Goal: Task Accomplishment & Management: Manage account settings

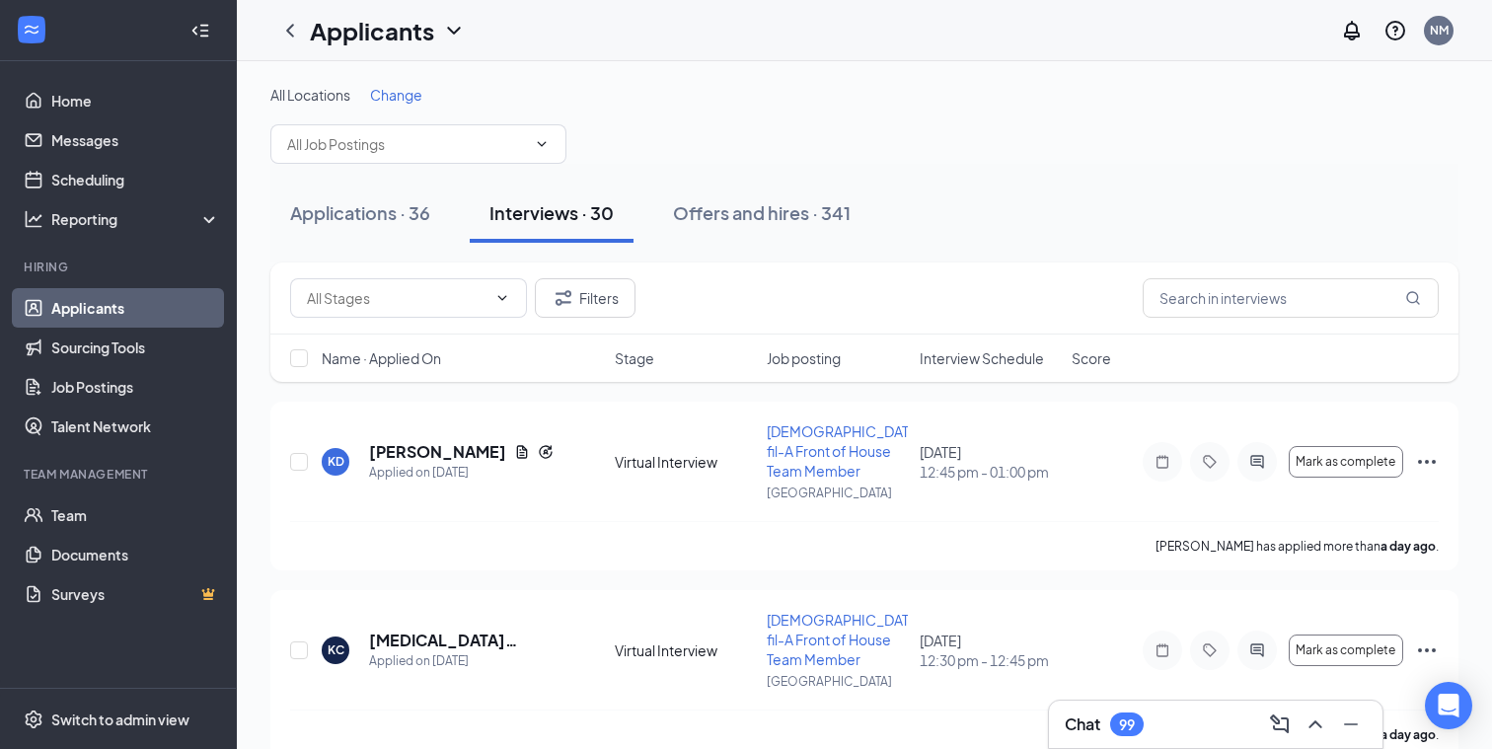
click at [1088, 723] on h3 "Chat" at bounding box center [1083, 725] width 36 height 22
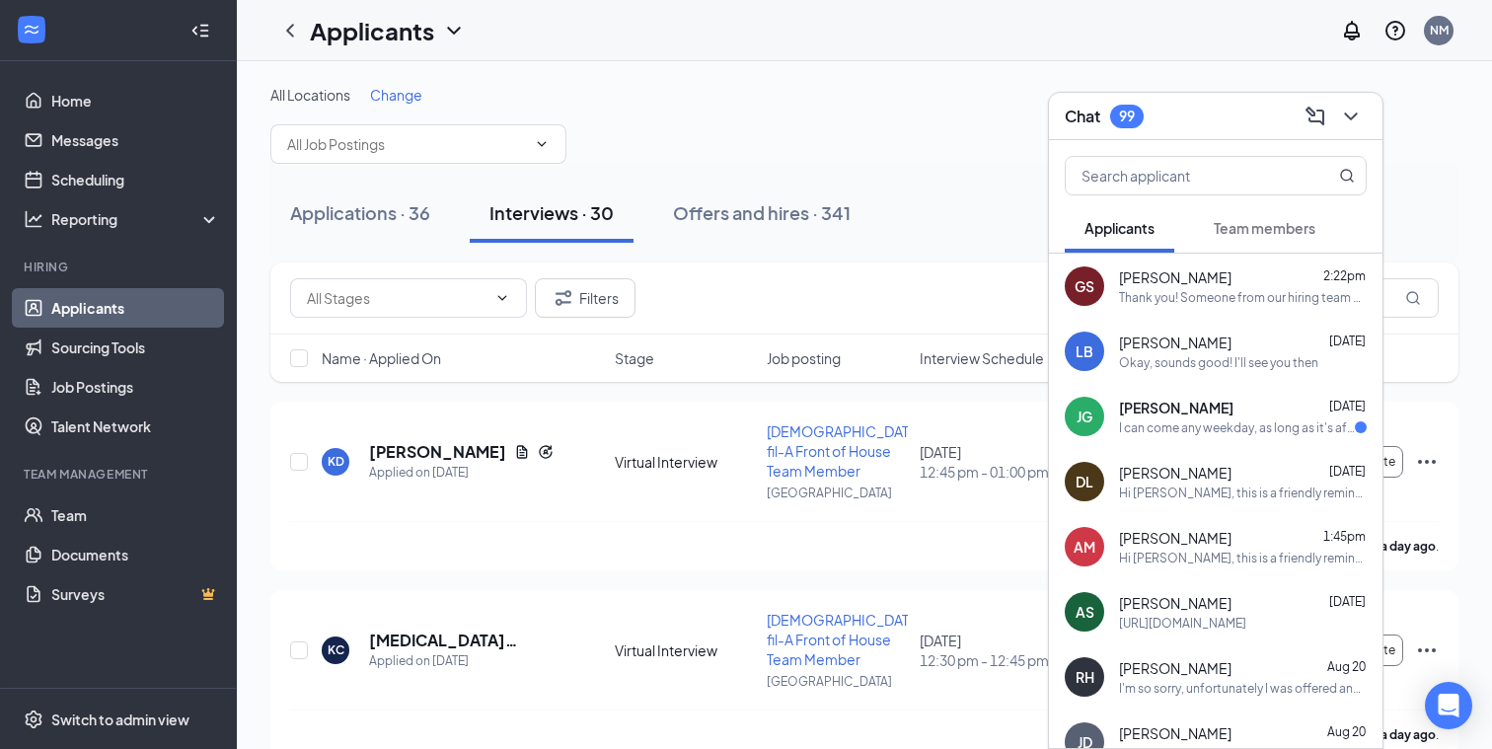
click at [1255, 295] on div "Thank you! Someone from our hiring team will be reviewing it soon." at bounding box center [1243, 297] width 248 height 17
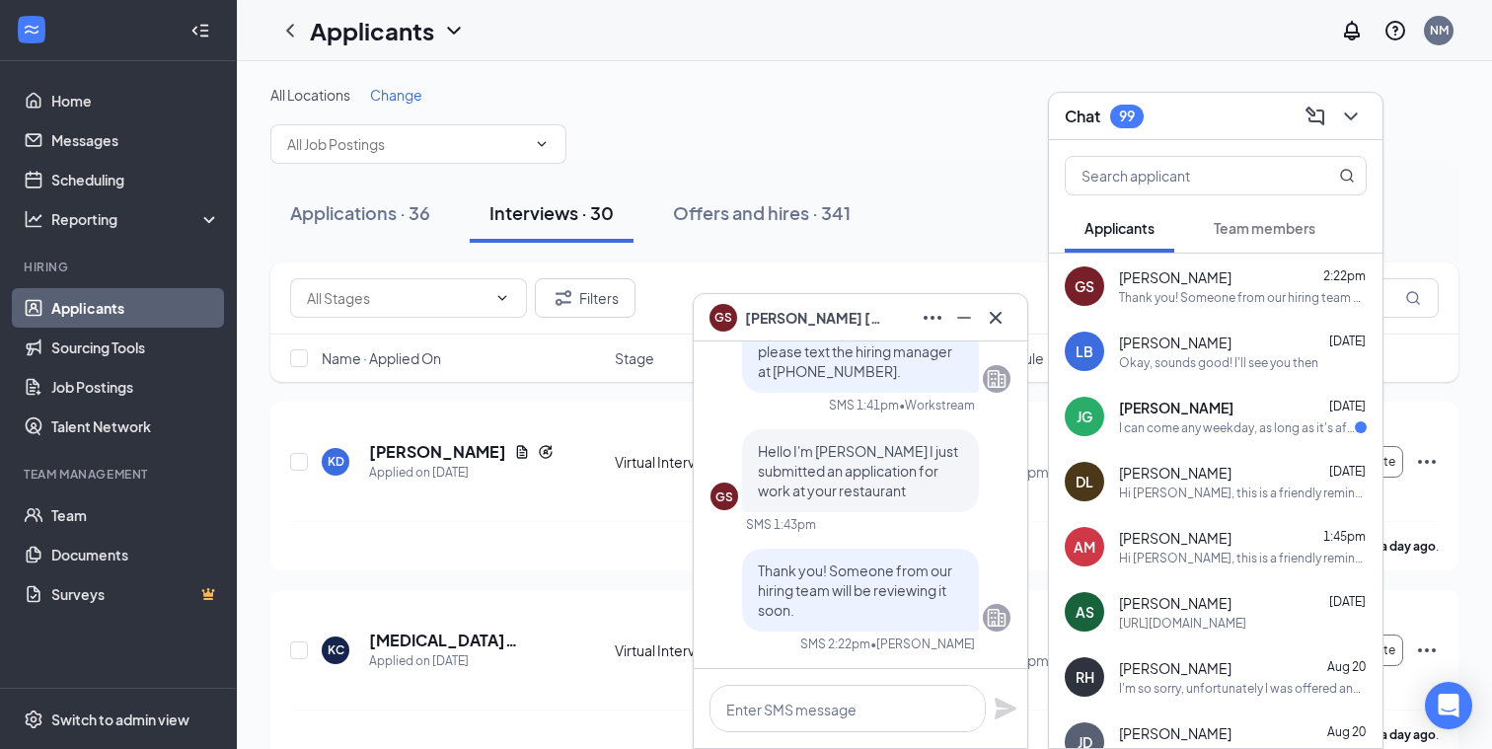
click at [998, 314] on icon "Cross" at bounding box center [996, 317] width 12 height 12
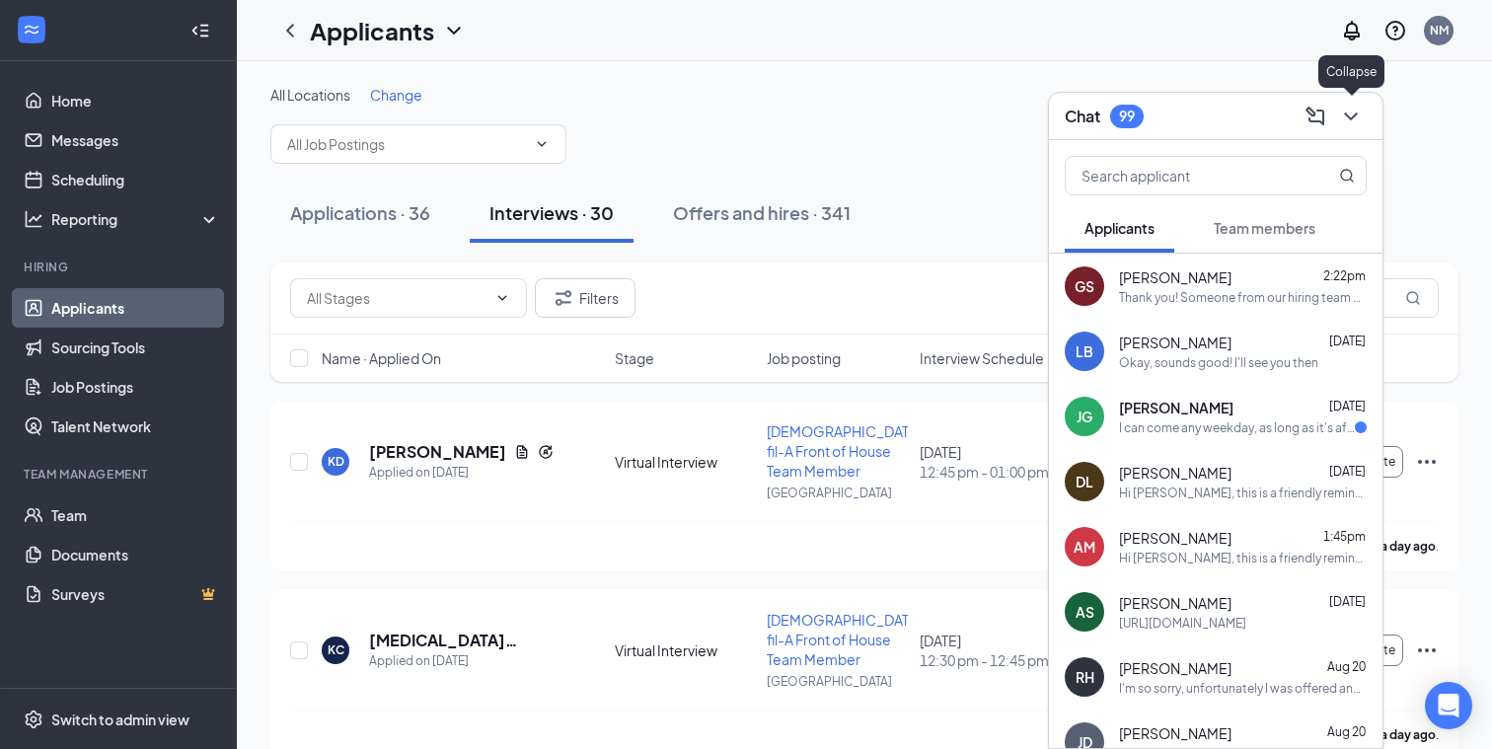
click at [1364, 109] on button at bounding box center [1352, 117] width 32 height 32
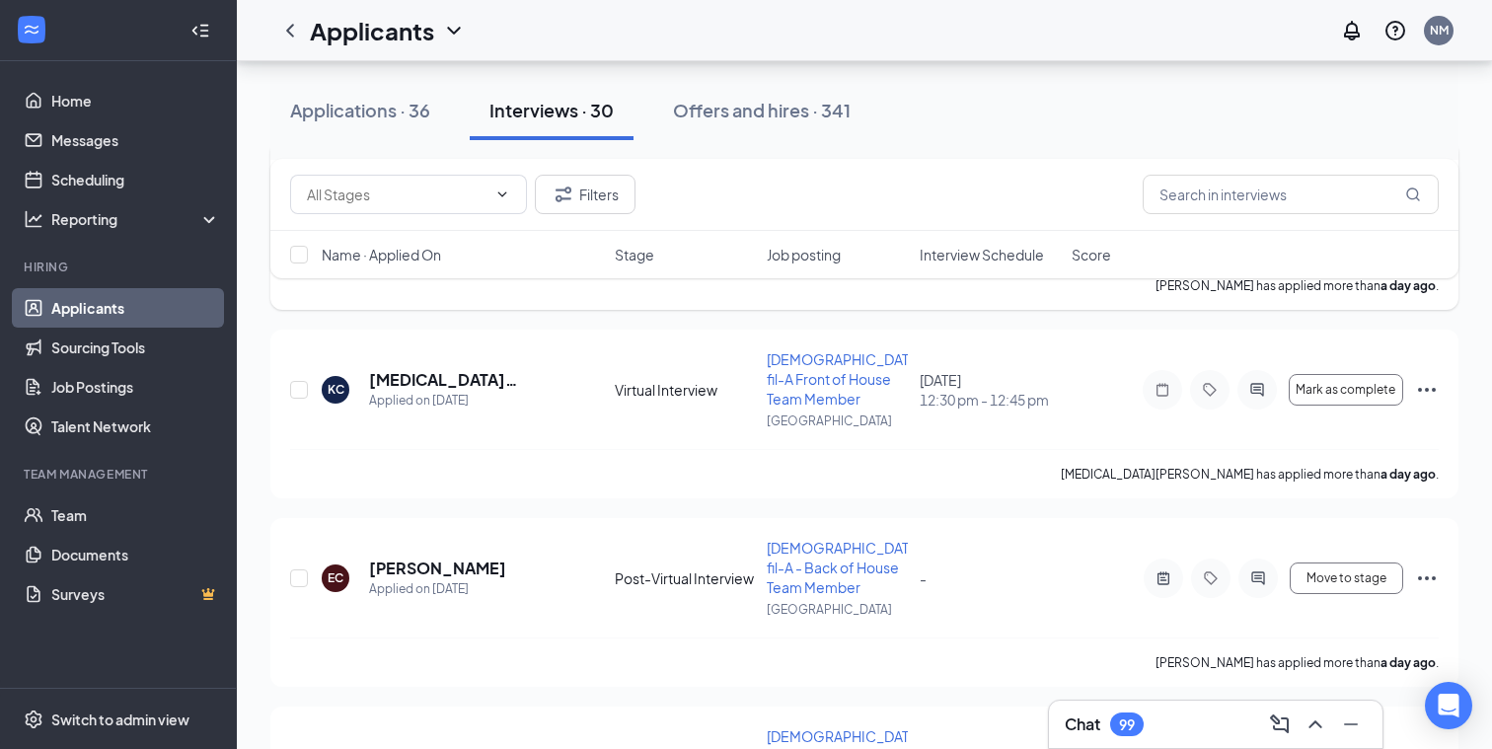
scroll to position [282, 0]
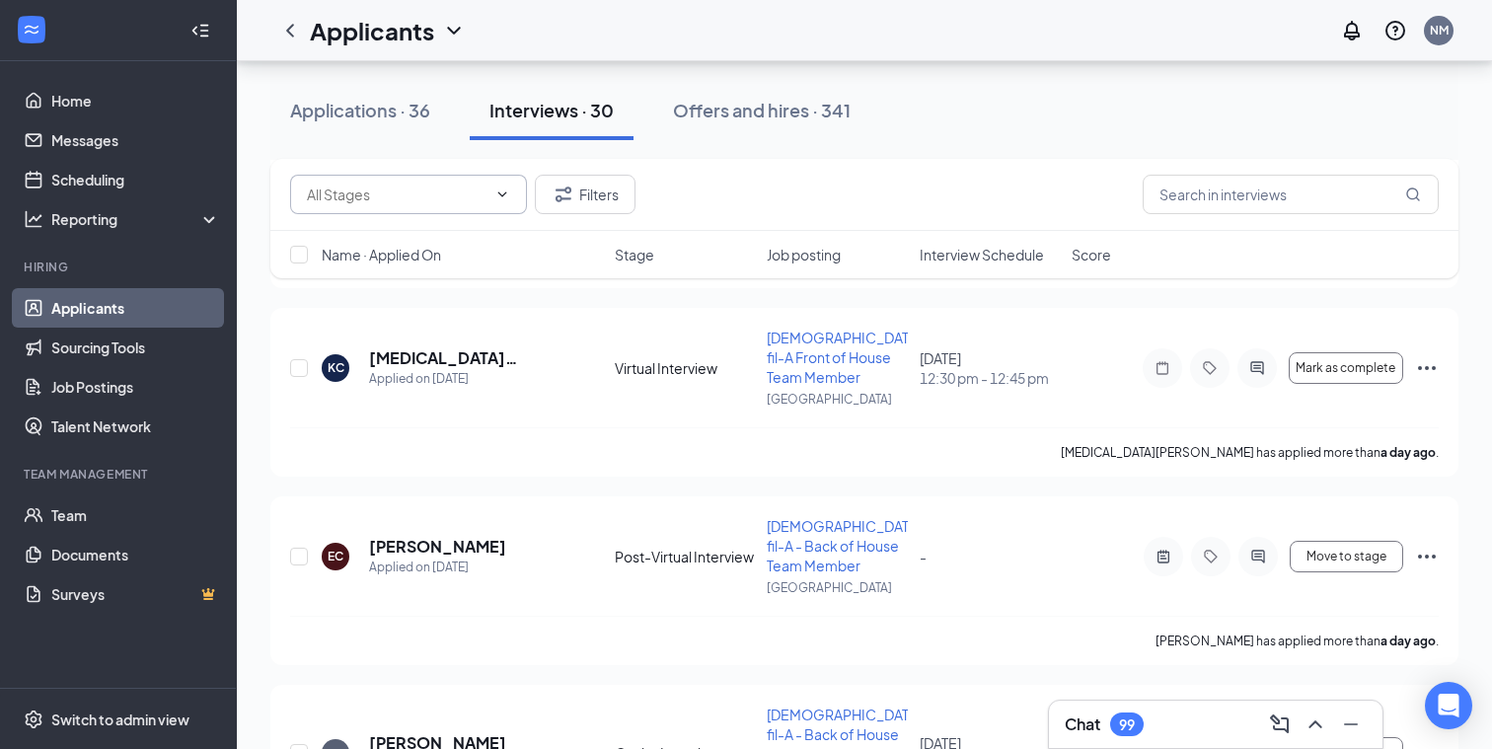
click at [501, 199] on icon "ChevronDown" at bounding box center [503, 195] width 16 height 16
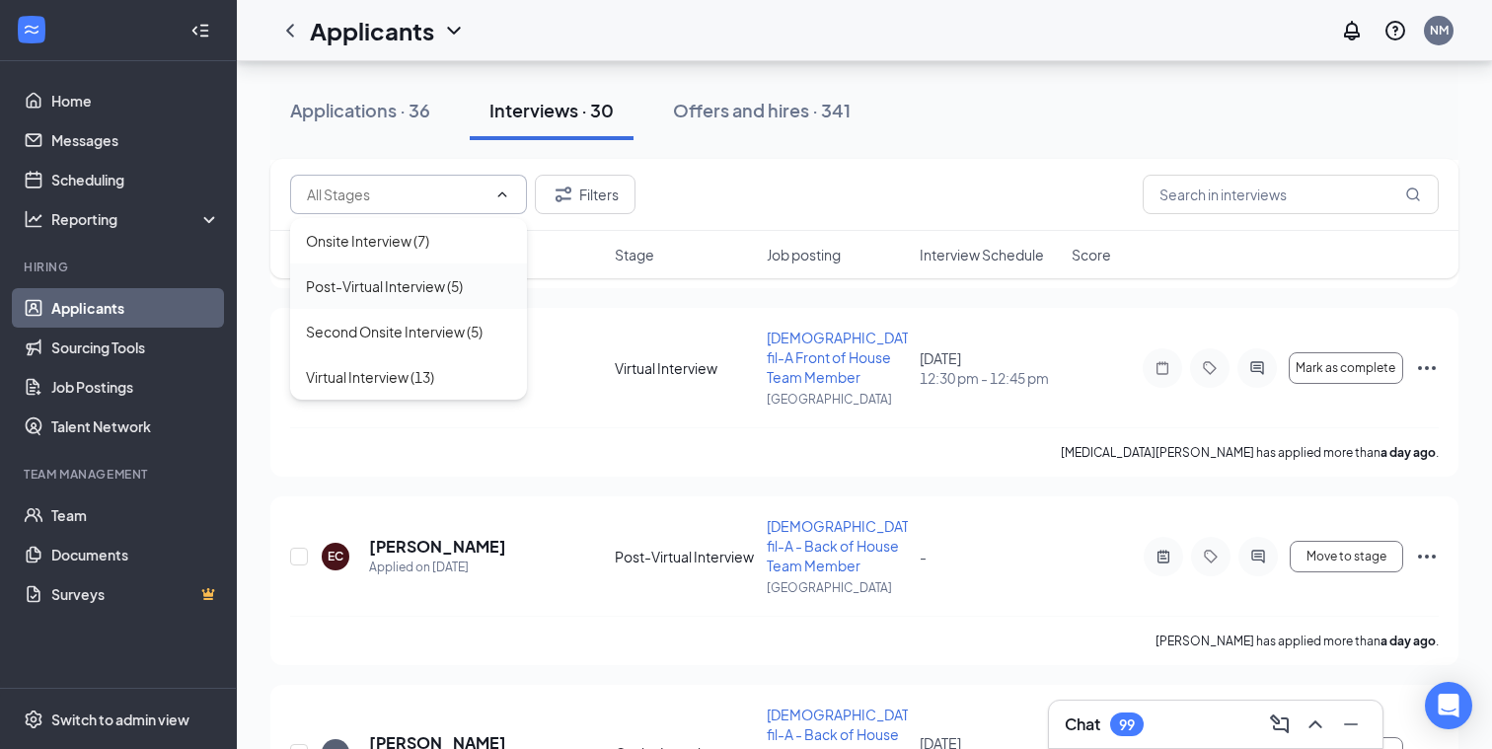
click at [410, 285] on div "Post-Virtual Interview (5)" at bounding box center [384, 286] width 157 height 22
type input "Post-Virtual Interview (5)"
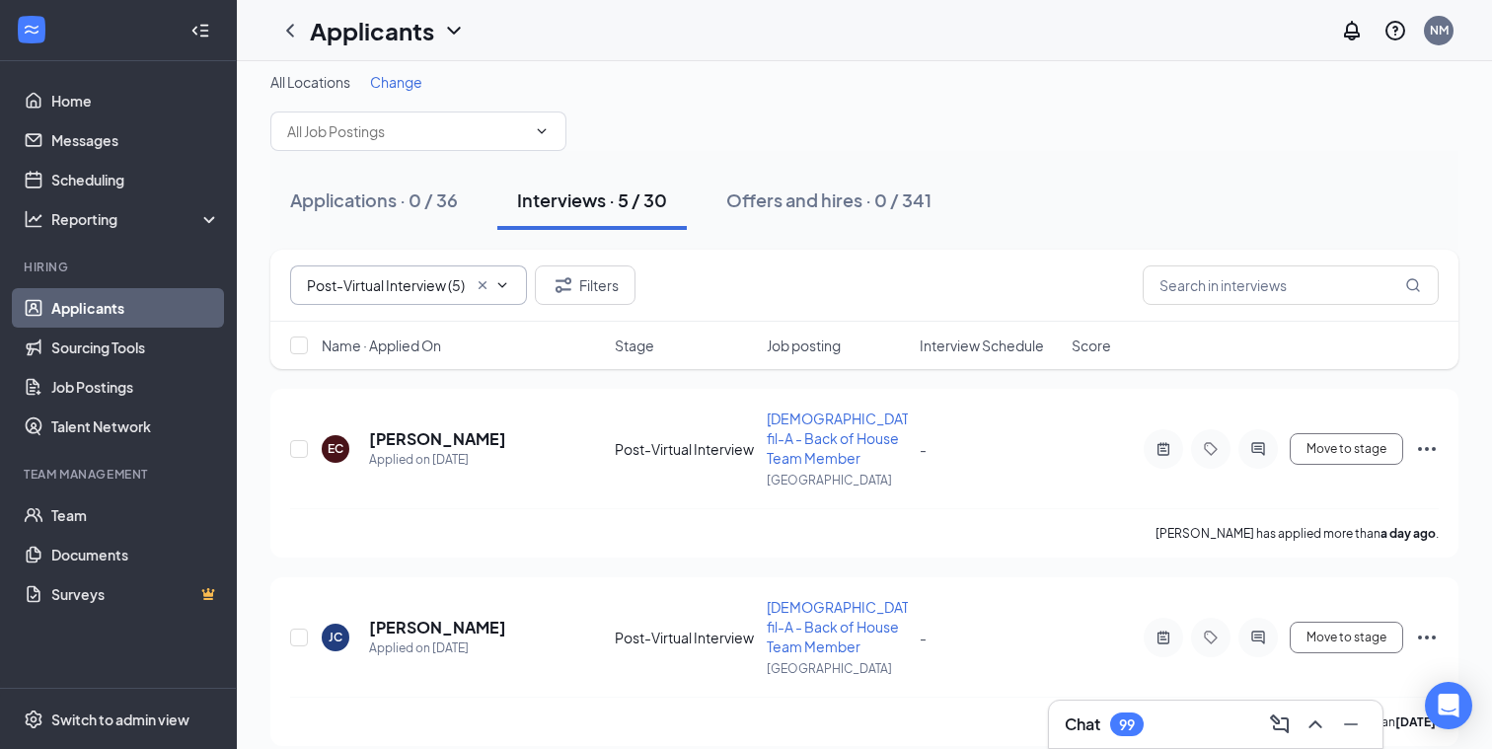
scroll to position [0, 0]
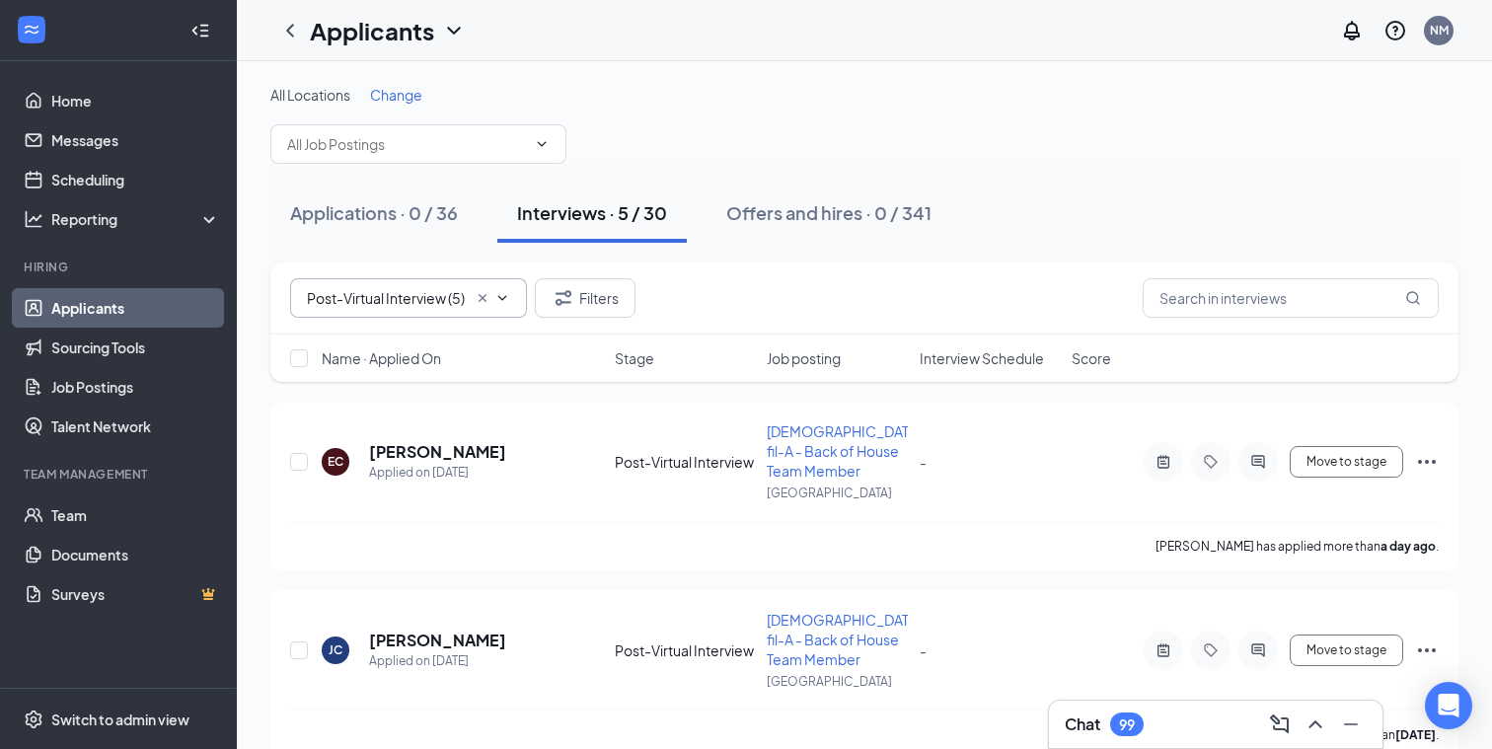
click at [483, 295] on icon "Cross" at bounding box center [483, 298] width 16 height 16
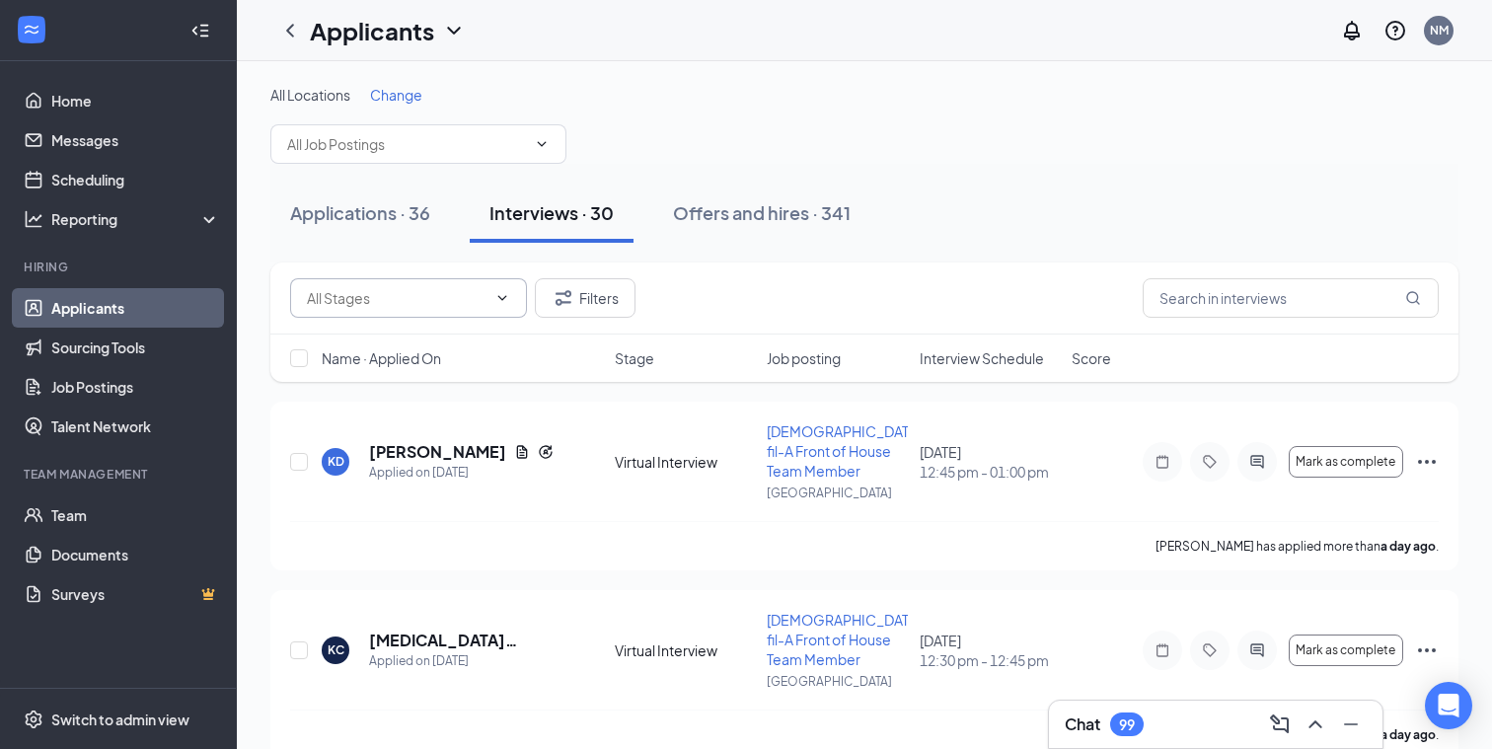
click at [497, 294] on icon "ChevronDown" at bounding box center [503, 298] width 16 height 16
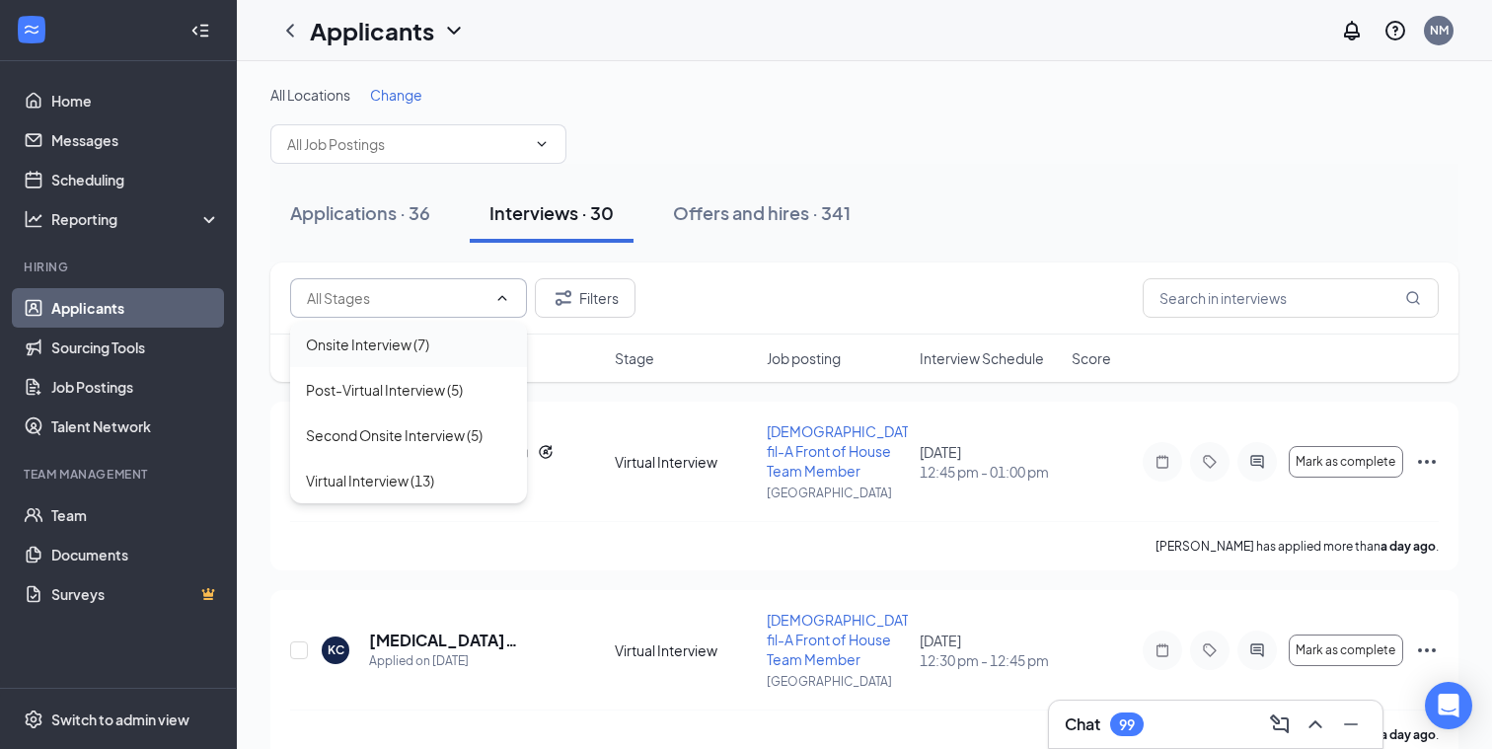
click at [387, 356] on div "Onsite Interview (7)" at bounding box center [408, 344] width 237 height 45
type input "Onsite Interview (7)"
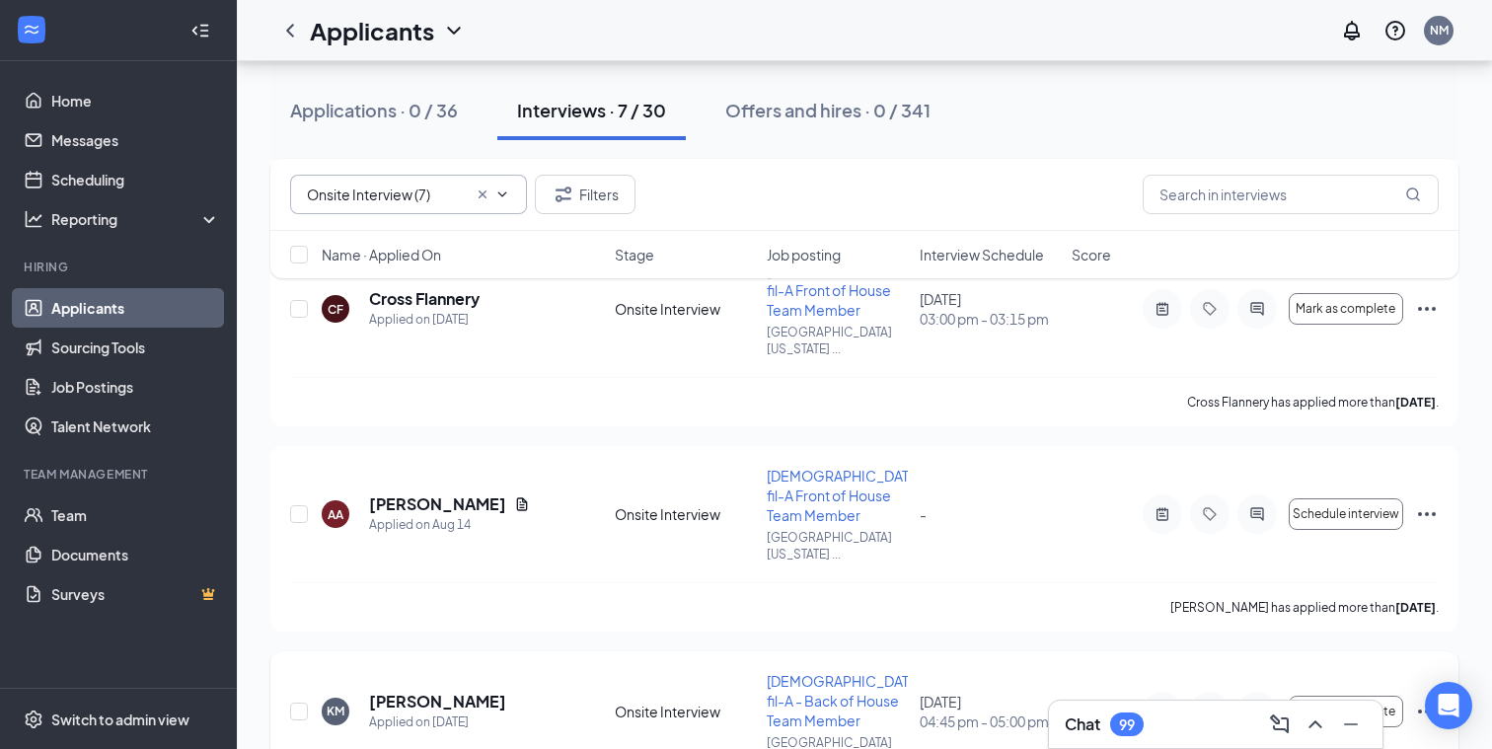
scroll to position [848, 0]
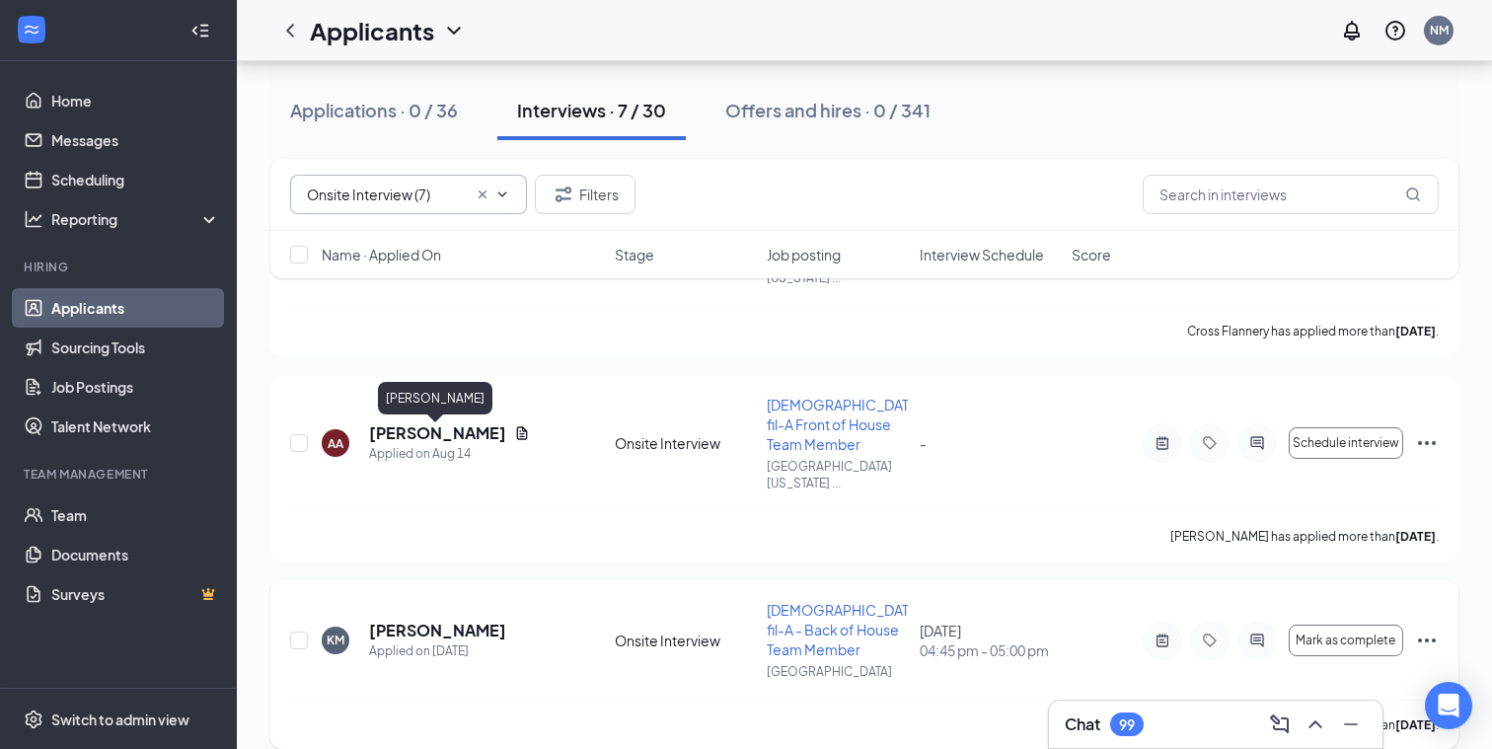
click at [429, 620] on h5 "[PERSON_NAME]" at bounding box center [437, 631] width 137 height 22
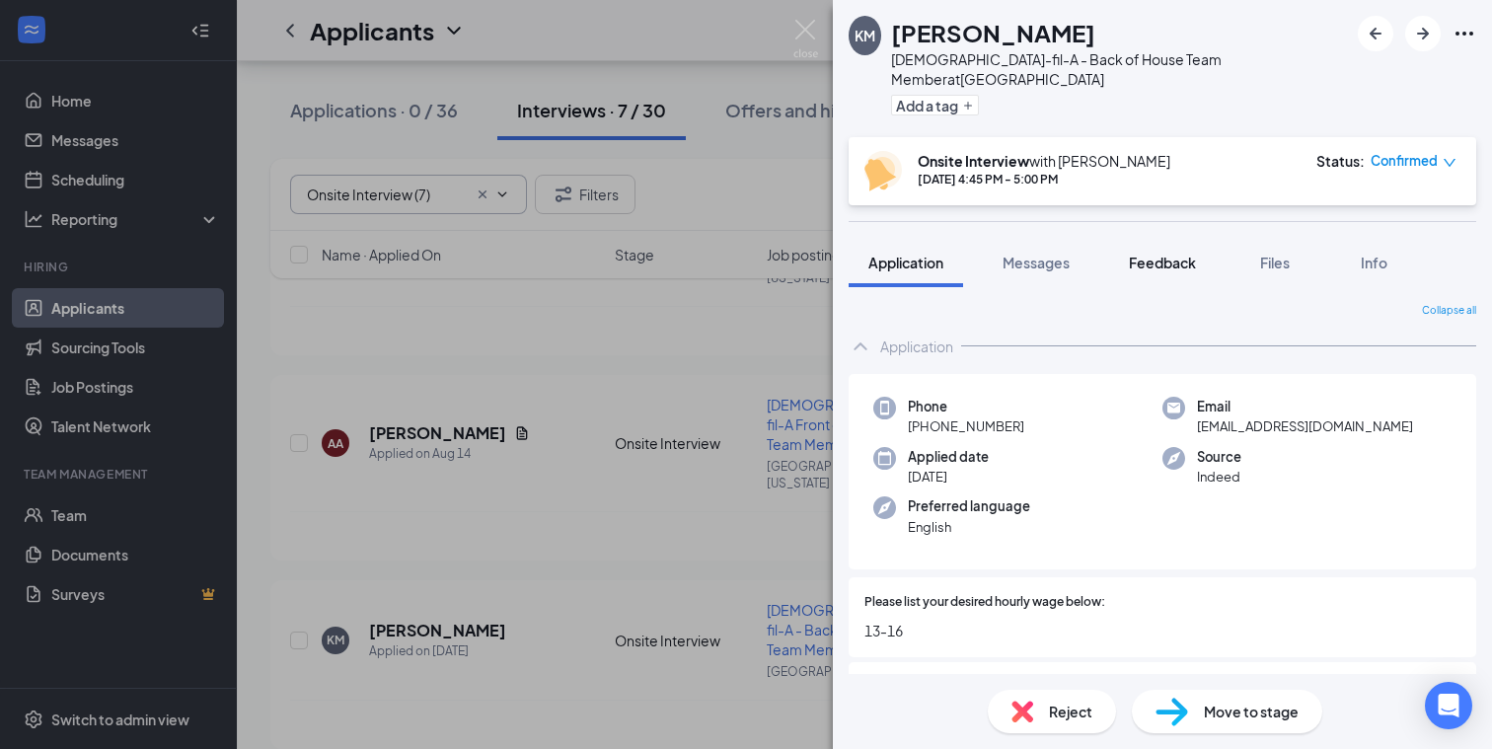
click at [1162, 254] on span "Feedback" at bounding box center [1162, 263] width 67 height 18
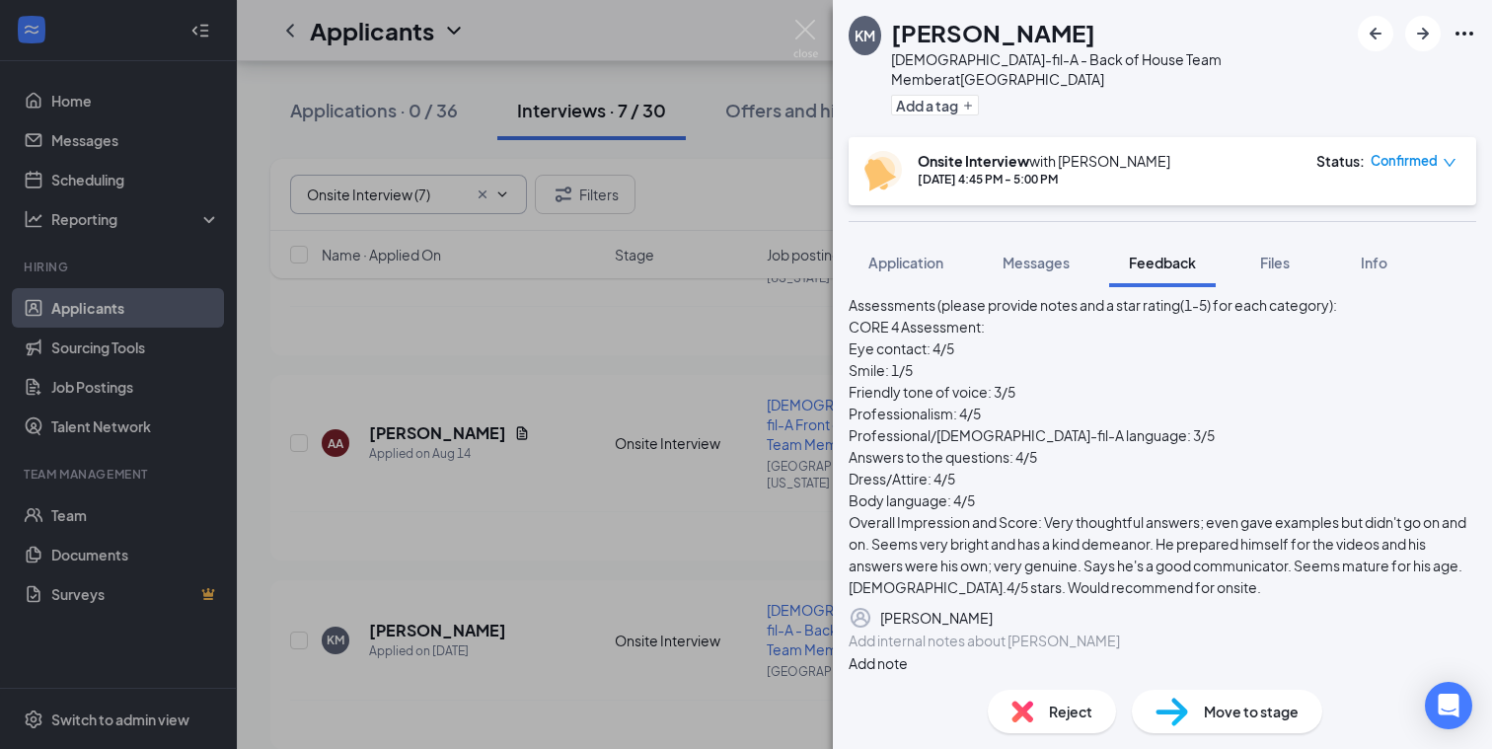
scroll to position [339, 0]
click at [802, 29] on img at bounding box center [806, 39] width 25 height 38
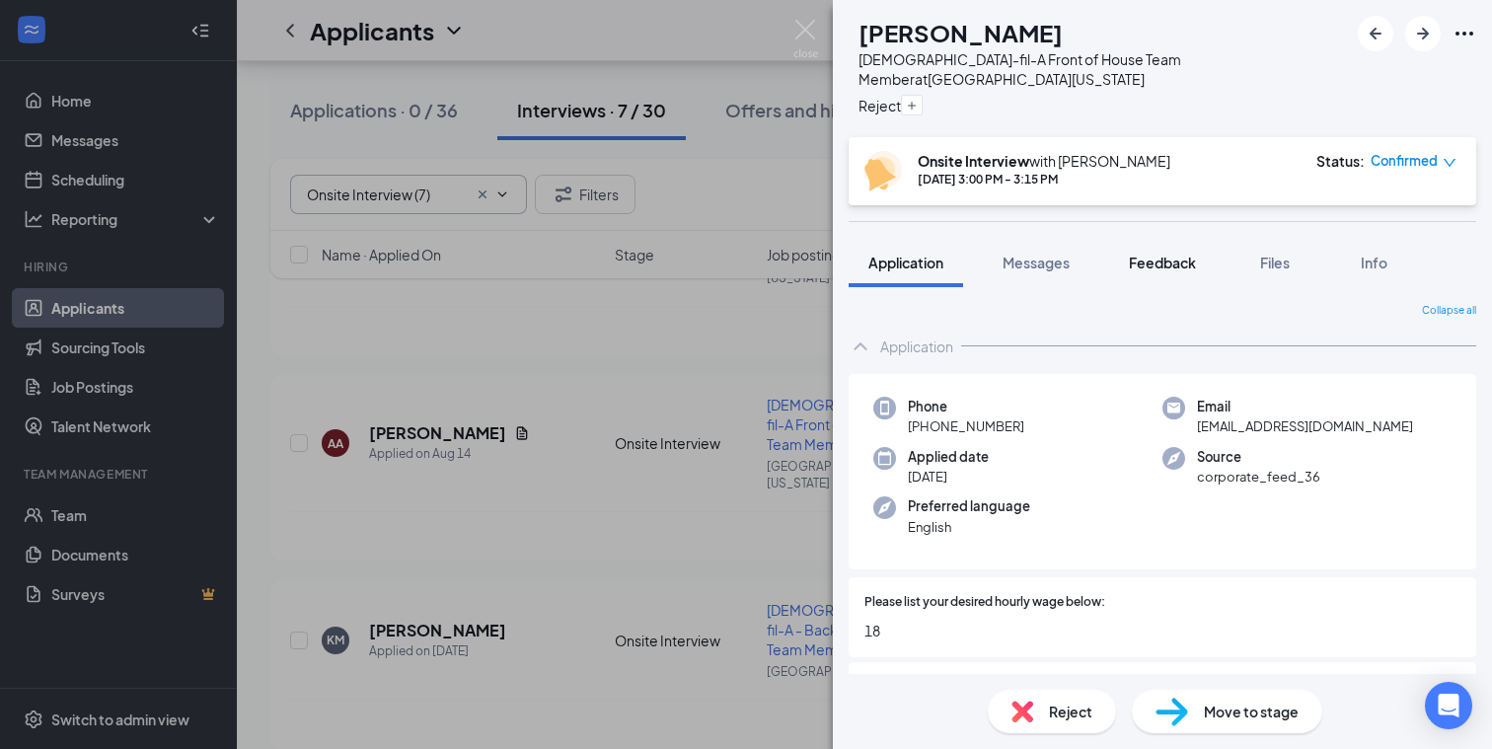
click at [1158, 254] on span "Feedback" at bounding box center [1162, 263] width 67 height 18
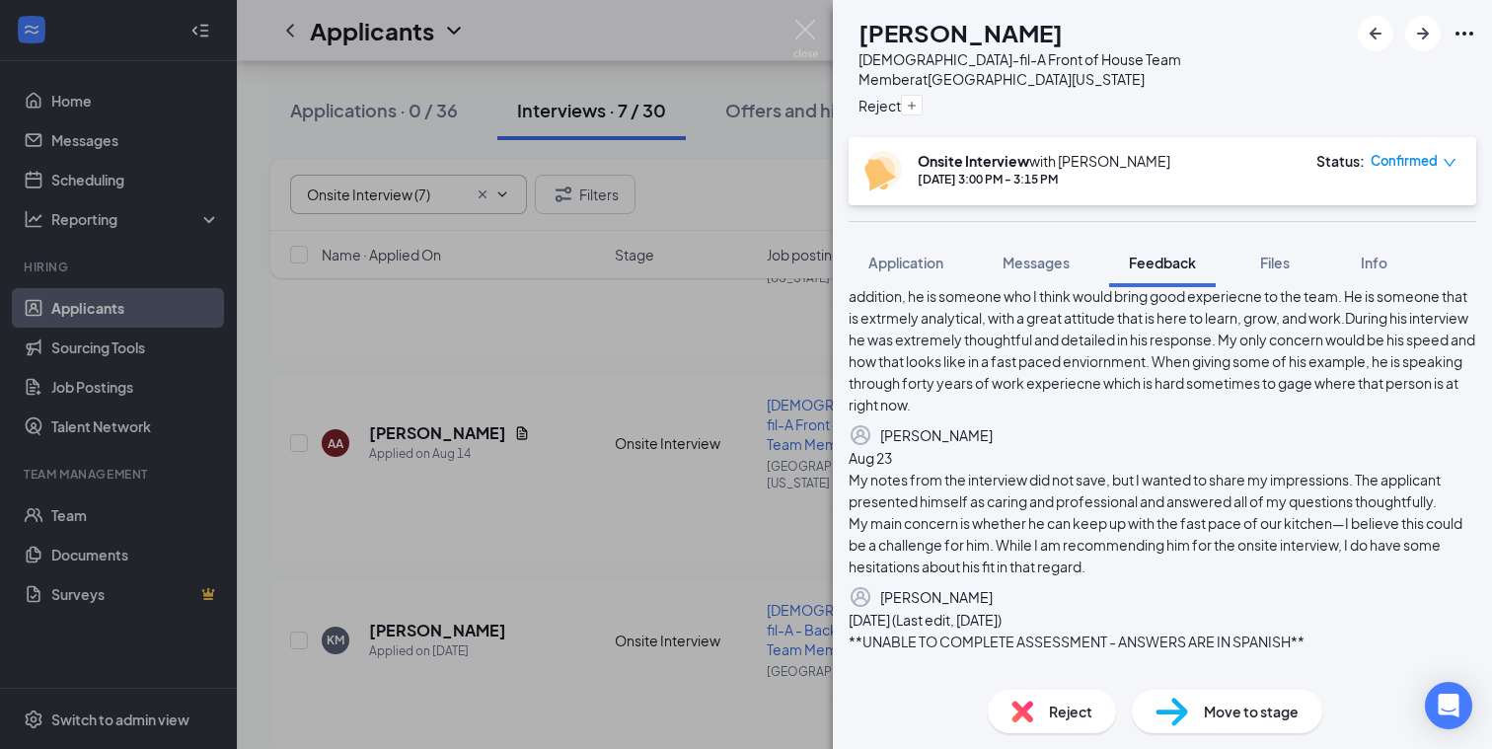
scroll to position [192, 0]
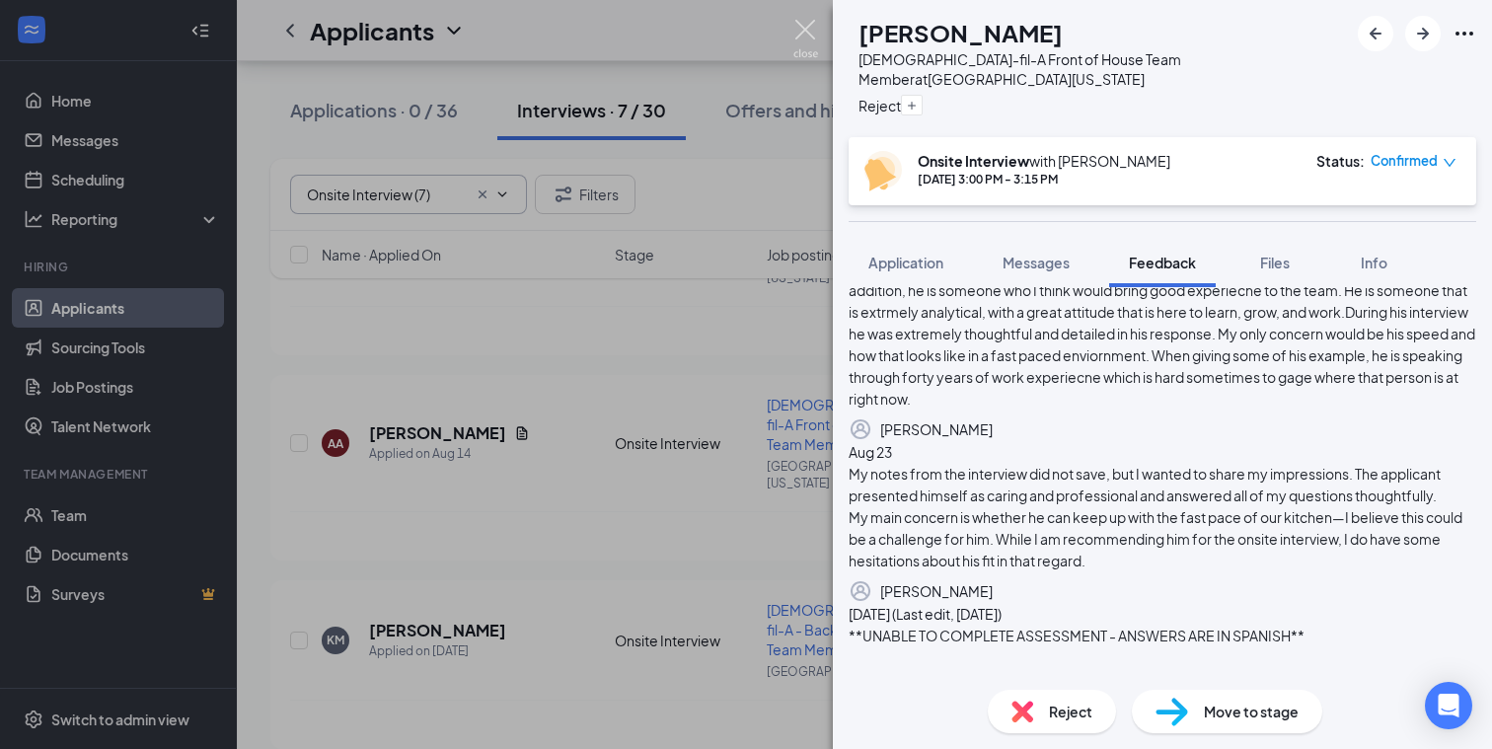
click at [809, 25] on img at bounding box center [806, 39] width 25 height 38
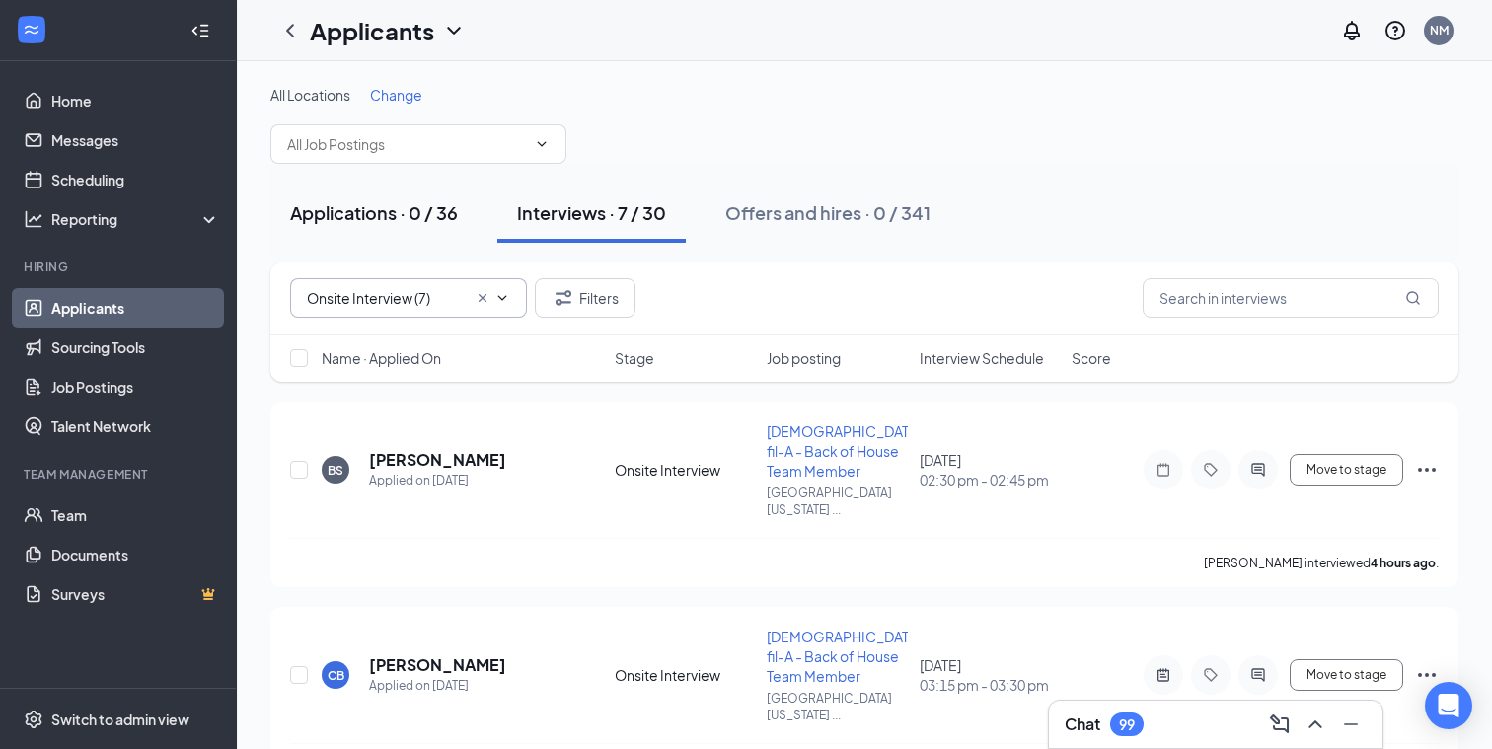
click at [341, 217] on div "Applications · 0 / 36" at bounding box center [374, 212] width 168 height 25
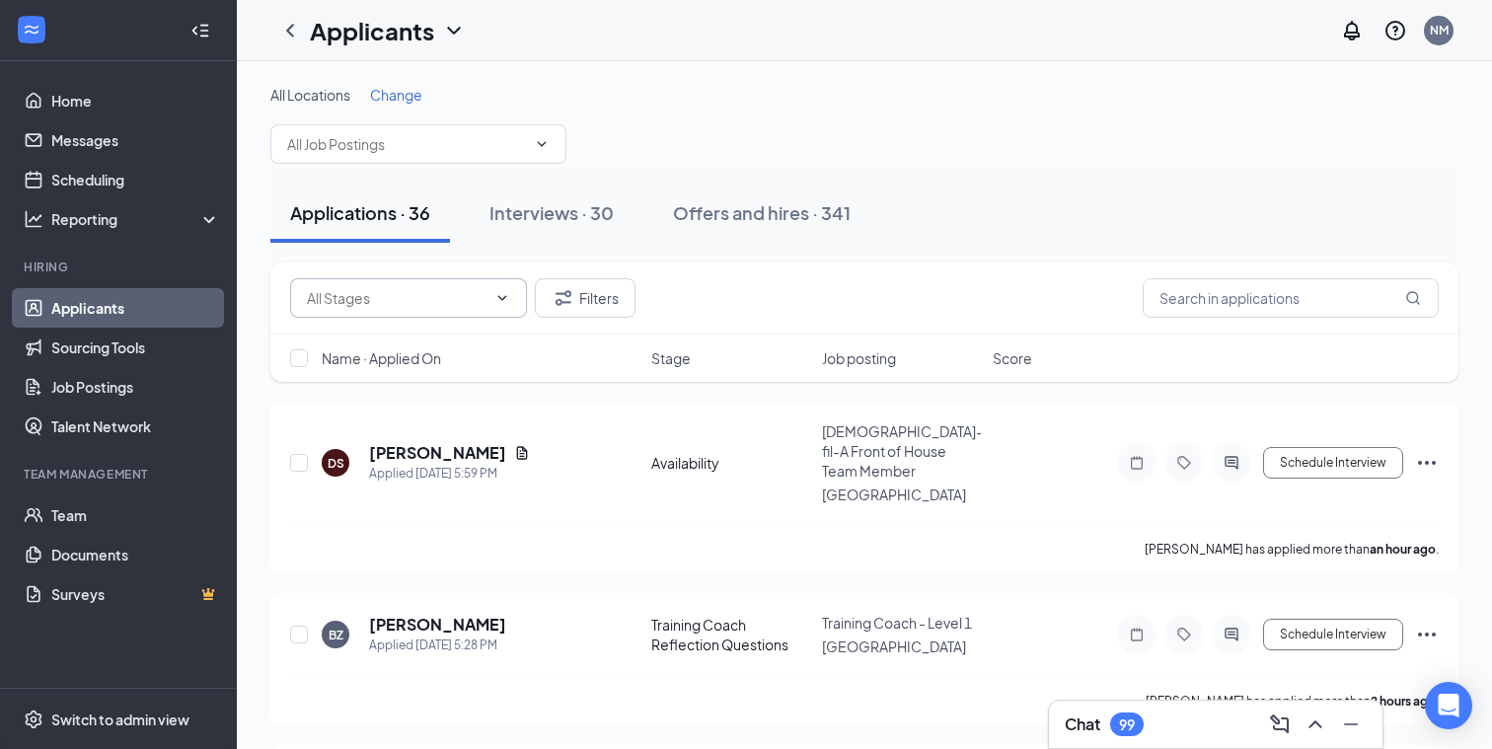
click at [464, 300] on input "text" at bounding box center [397, 298] width 180 height 22
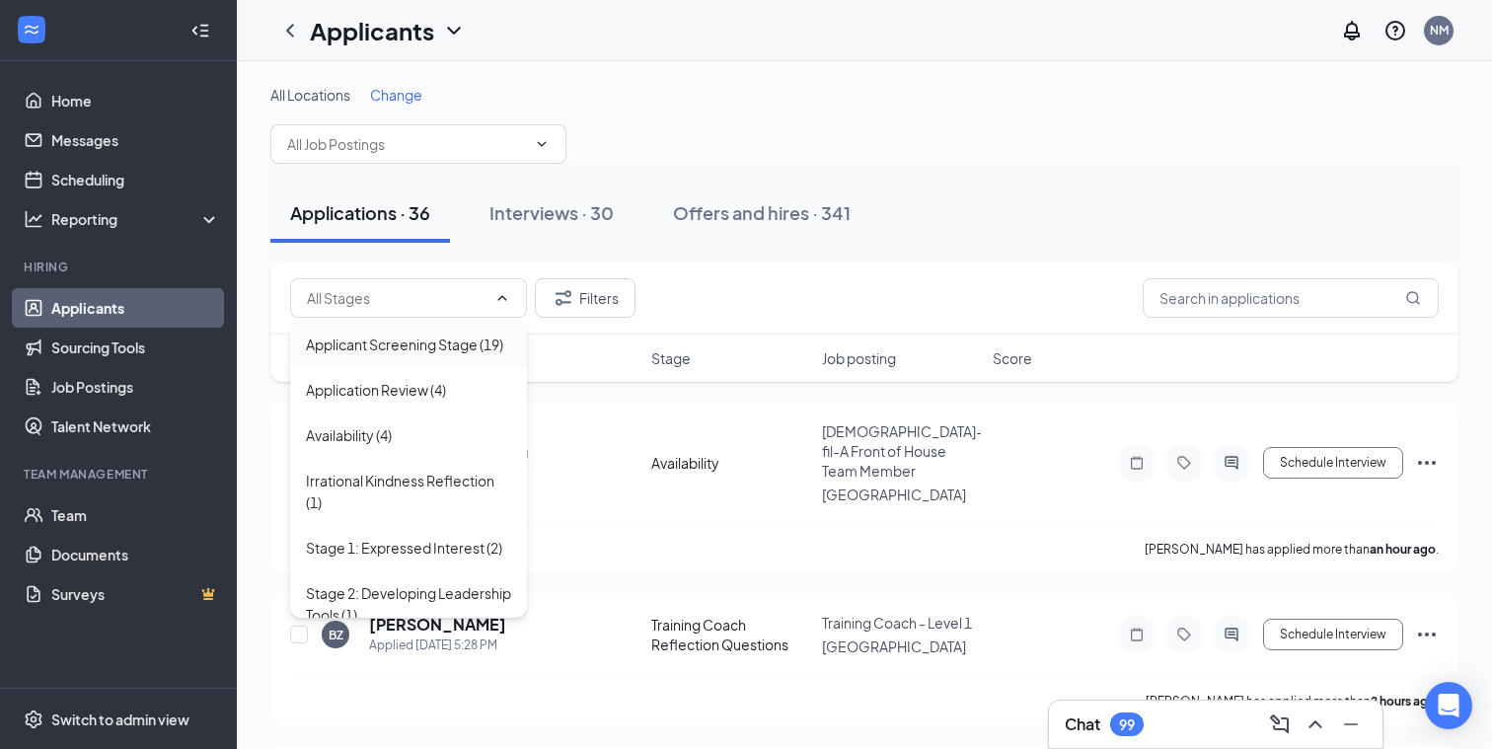
click at [425, 341] on div "Applicant Screening Stage (19)" at bounding box center [404, 345] width 197 height 22
type input "Applicant Screening Stage (19)"
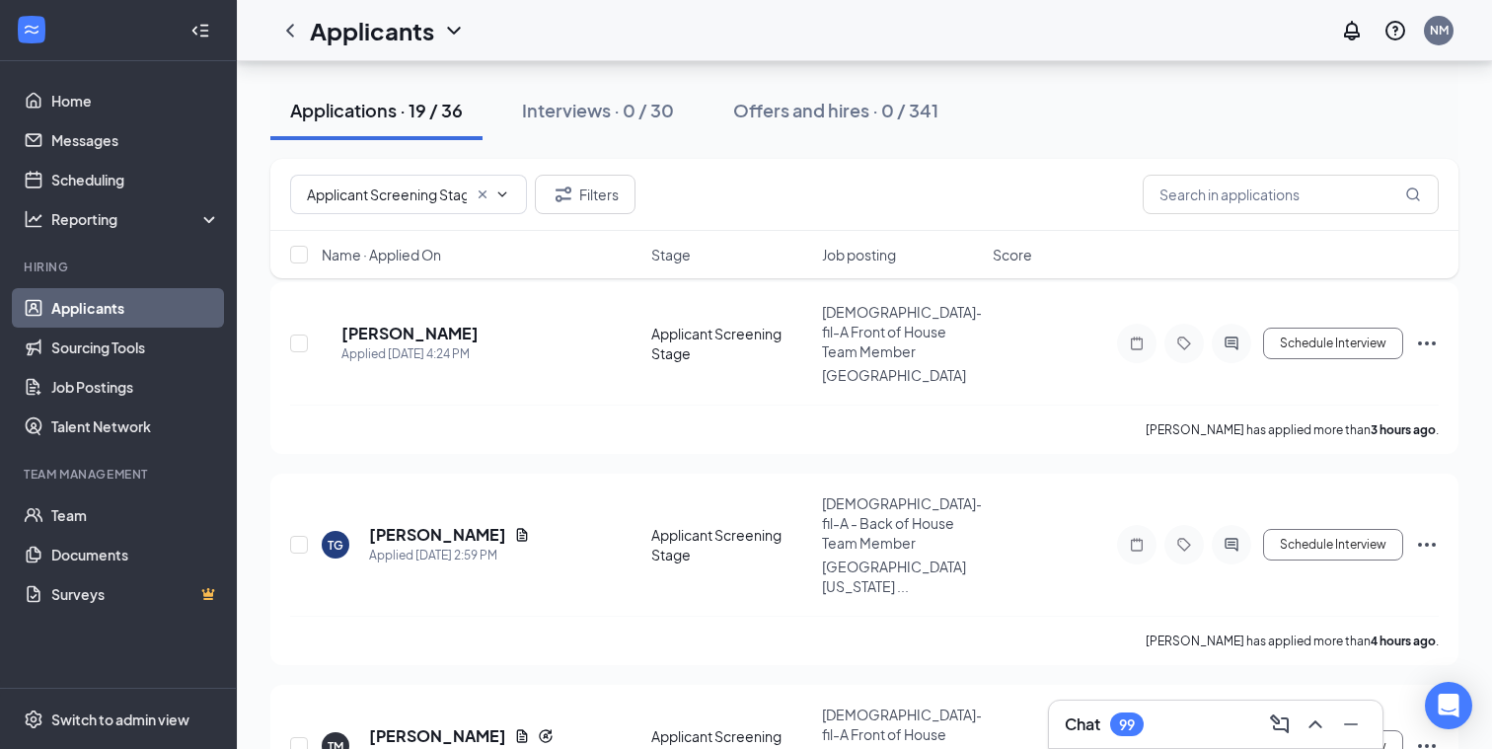
scroll to position [148, 0]
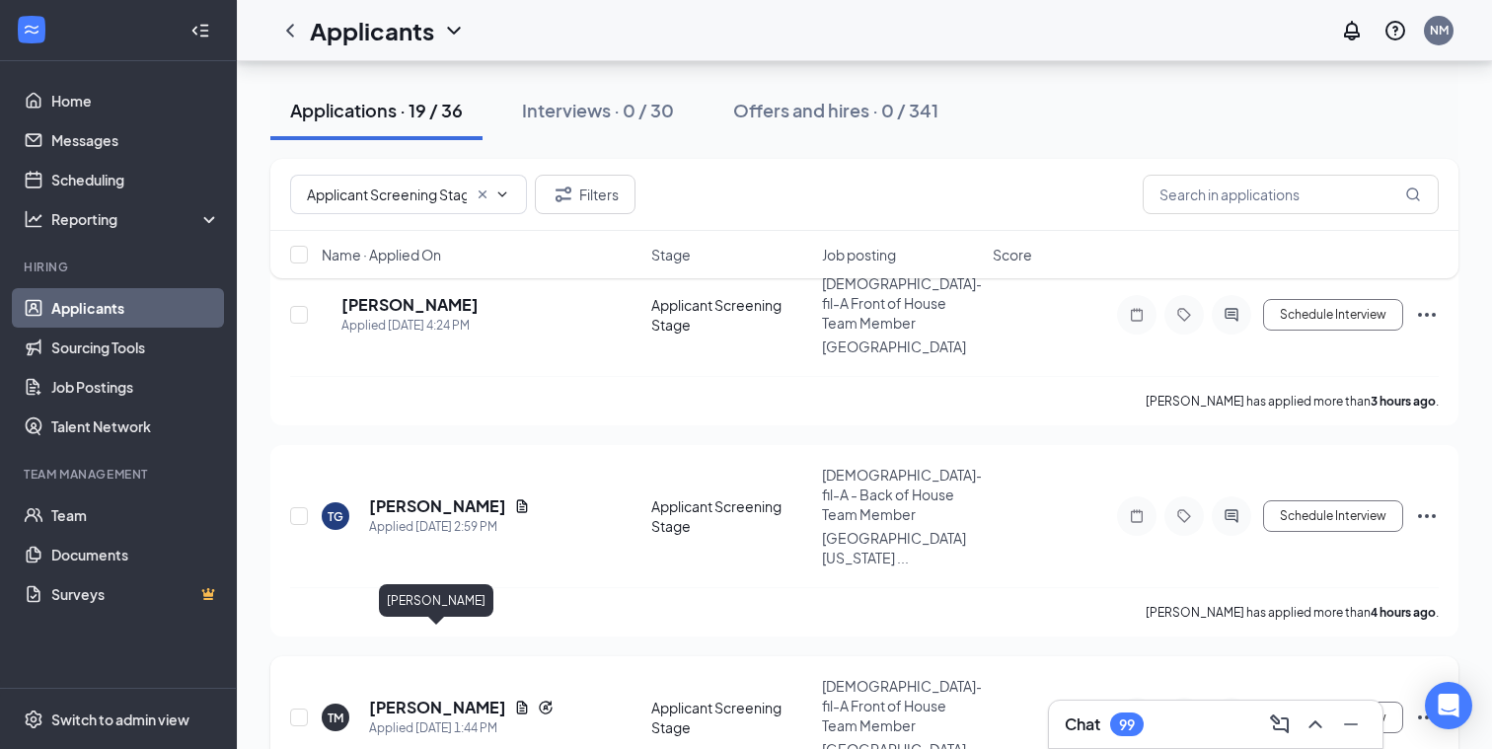
click at [469, 697] on h5 "[PERSON_NAME]" at bounding box center [437, 708] width 137 height 22
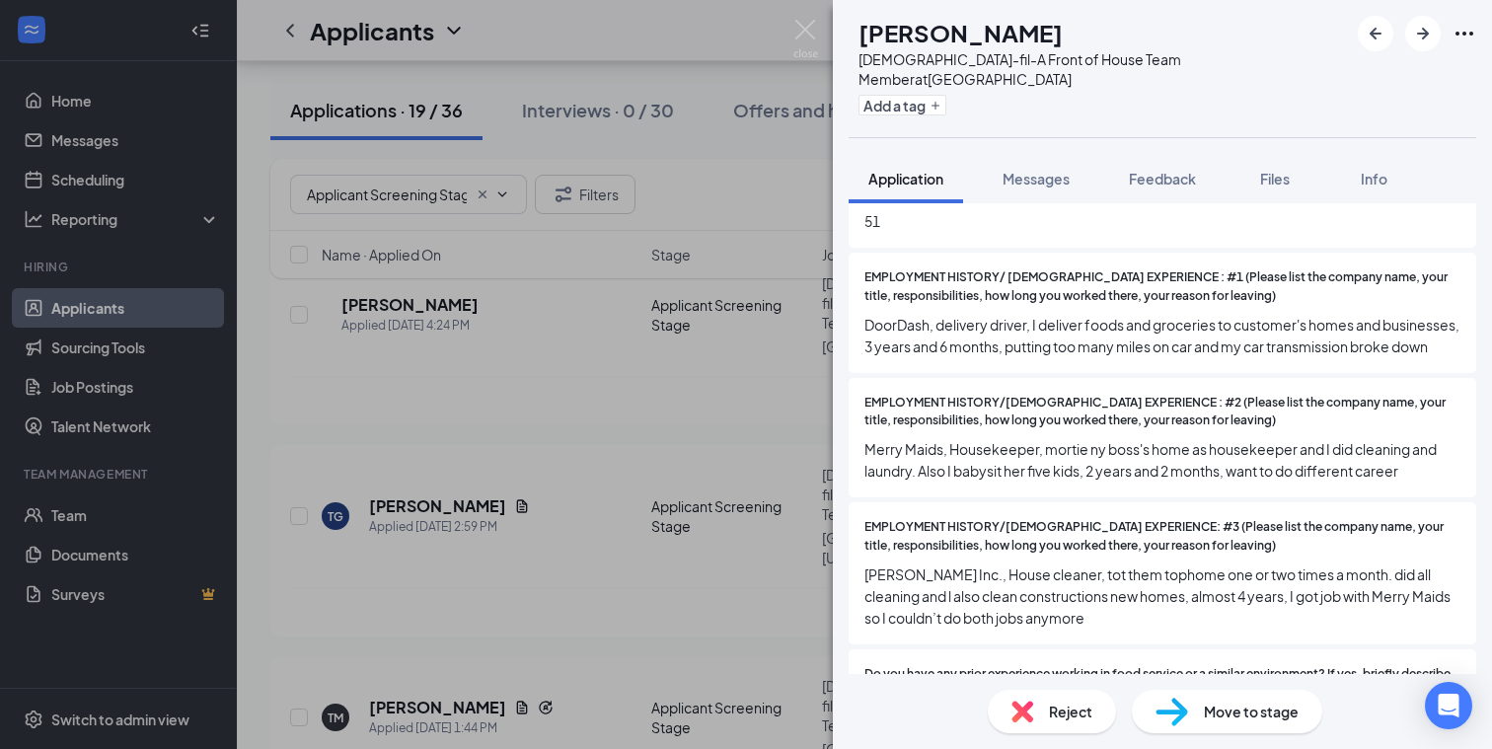
scroll to position [481, 0]
click at [1036, 704] on div "Reject" at bounding box center [1052, 711] width 128 height 43
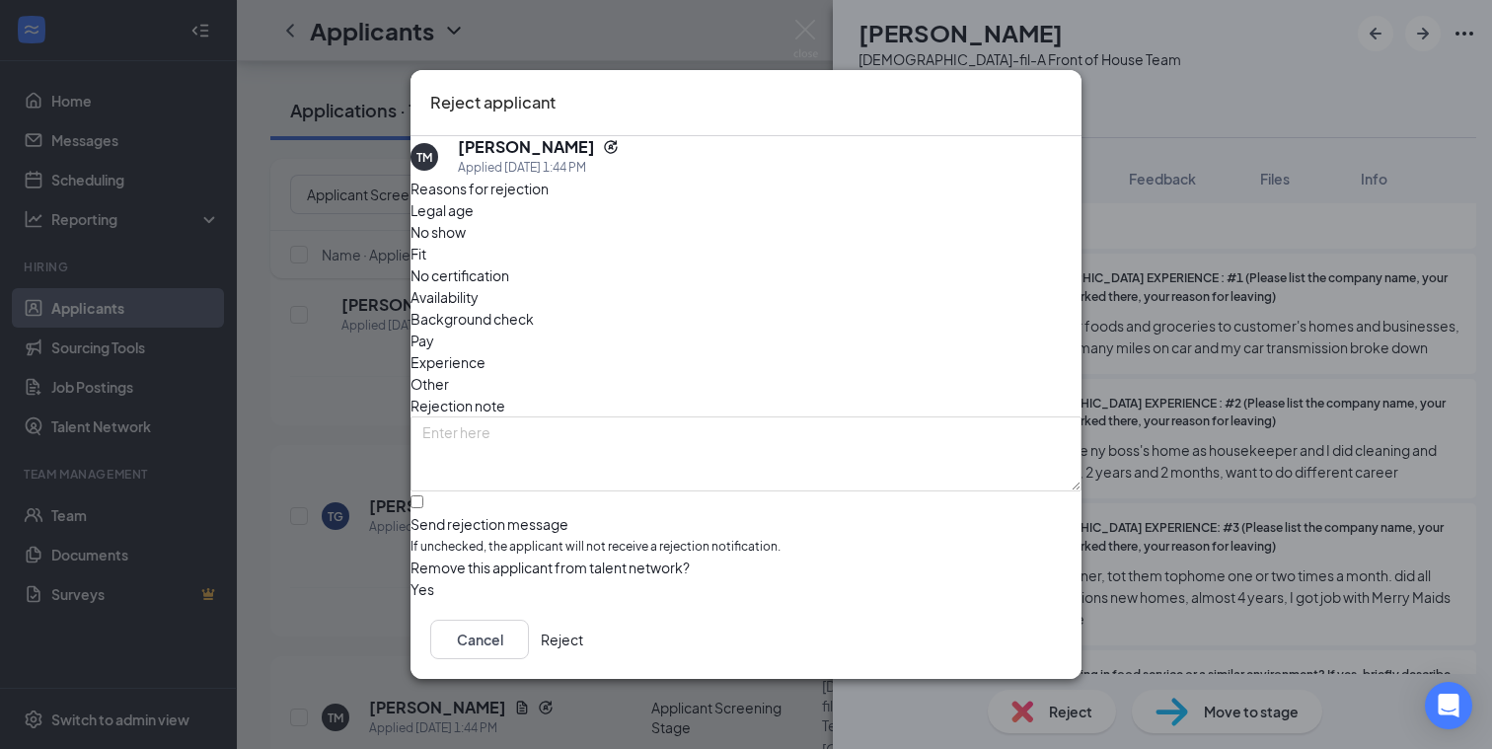
click at [426, 263] on span "Fit" at bounding box center [419, 254] width 16 height 22
click at [423, 496] on input "Send rejection message If unchecked, the applicant will not receive a rejection…" at bounding box center [417, 502] width 13 height 13
checkbox input "true"
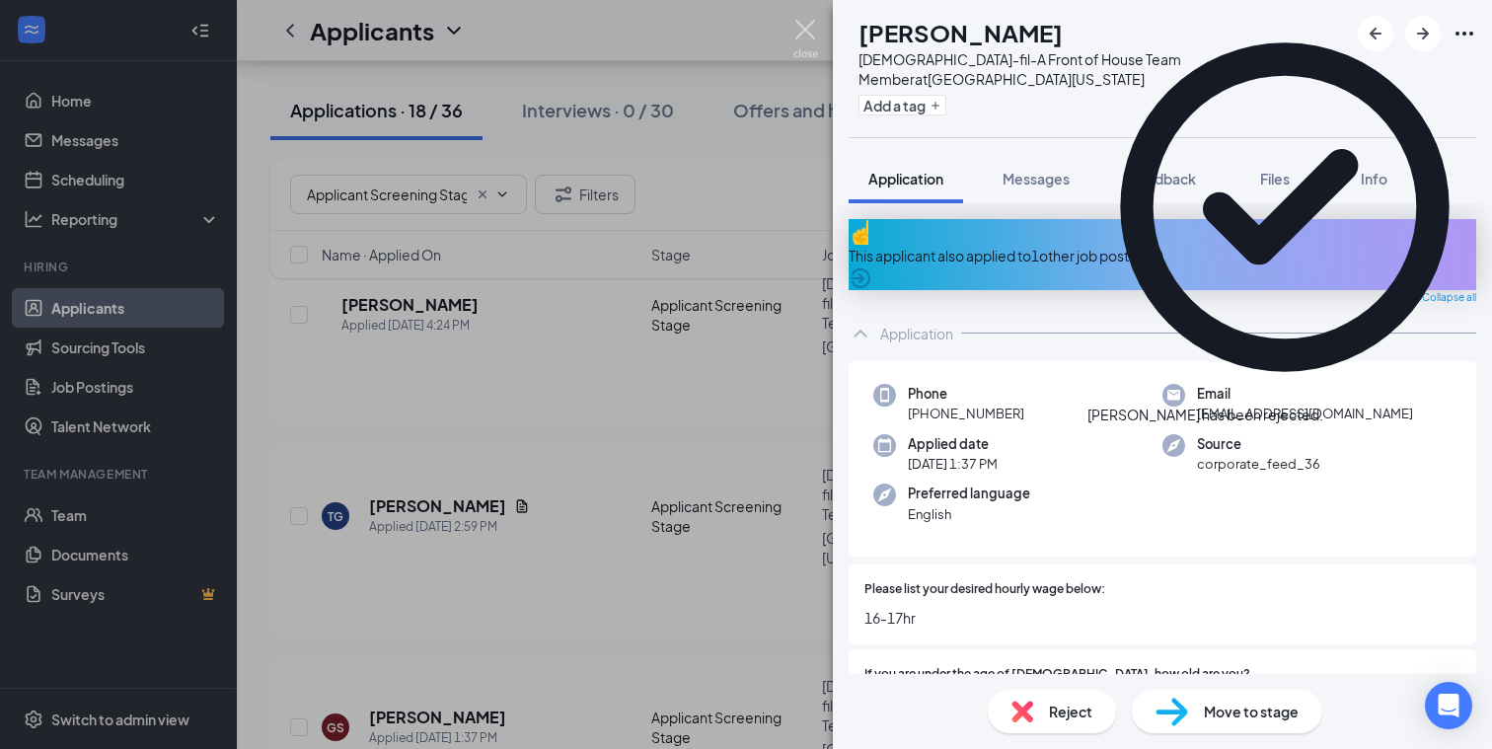
click at [806, 26] on img at bounding box center [806, 39] width 25 height 38
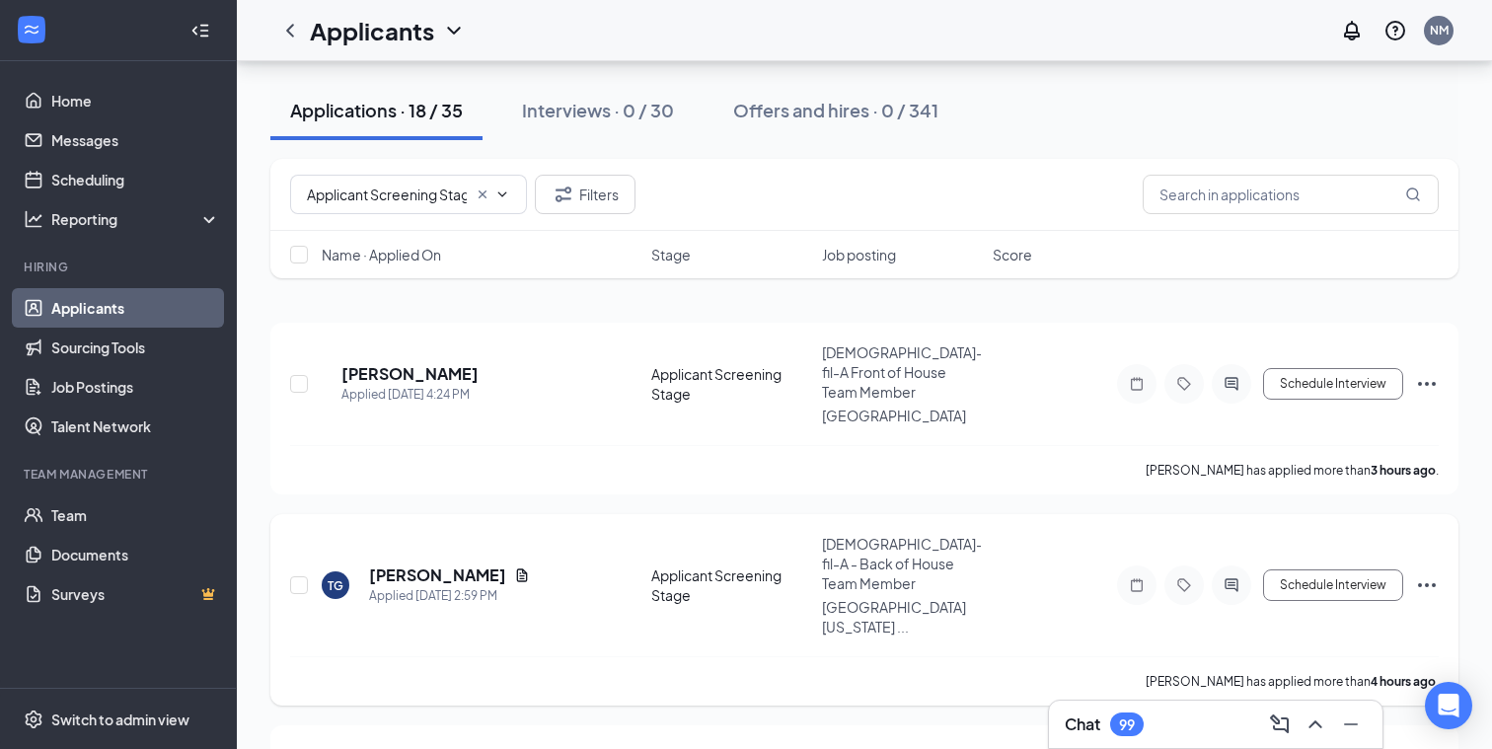
scroll to position [53, 0]
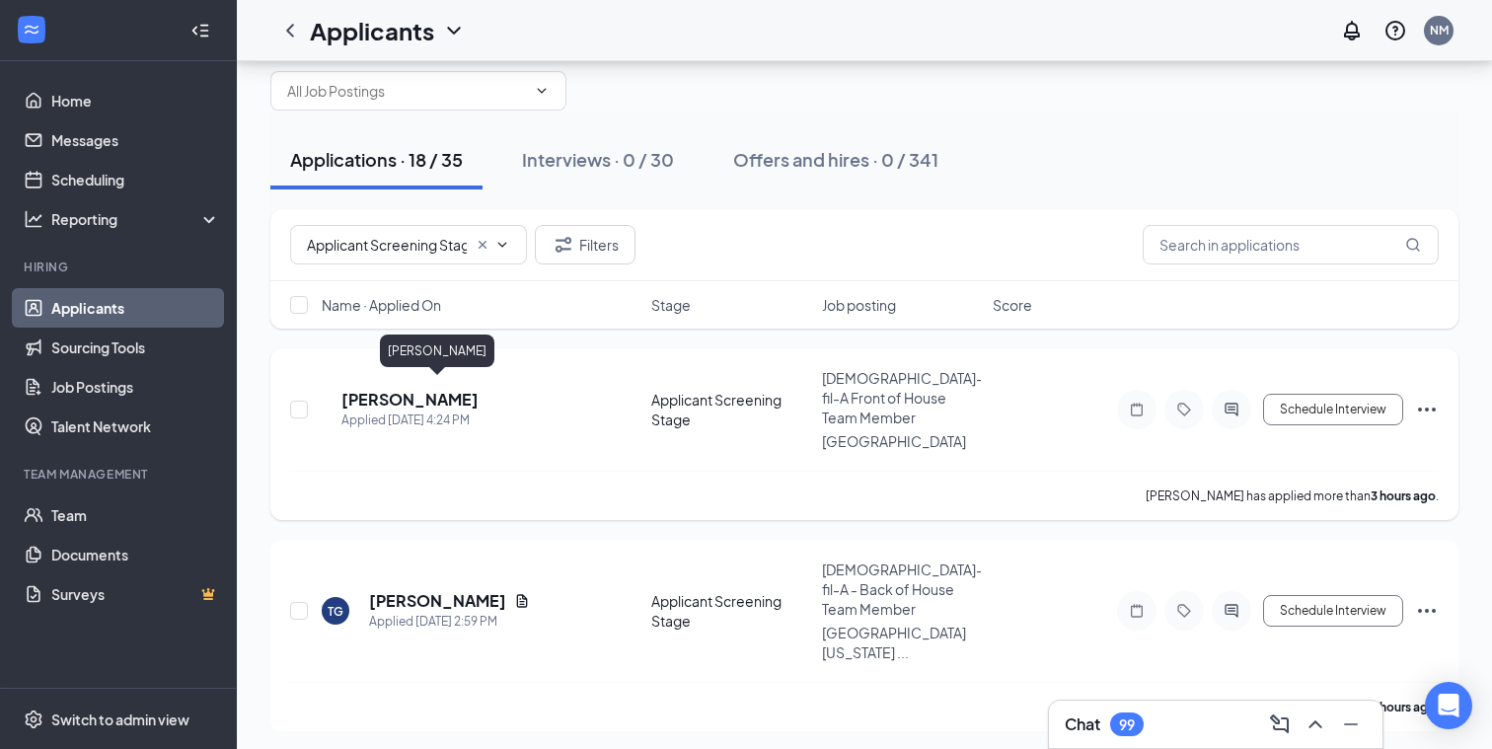
click at [399, 390] on h5 "[PERSON_NAME]" at bounding box center [410, 400] width 137 height 22
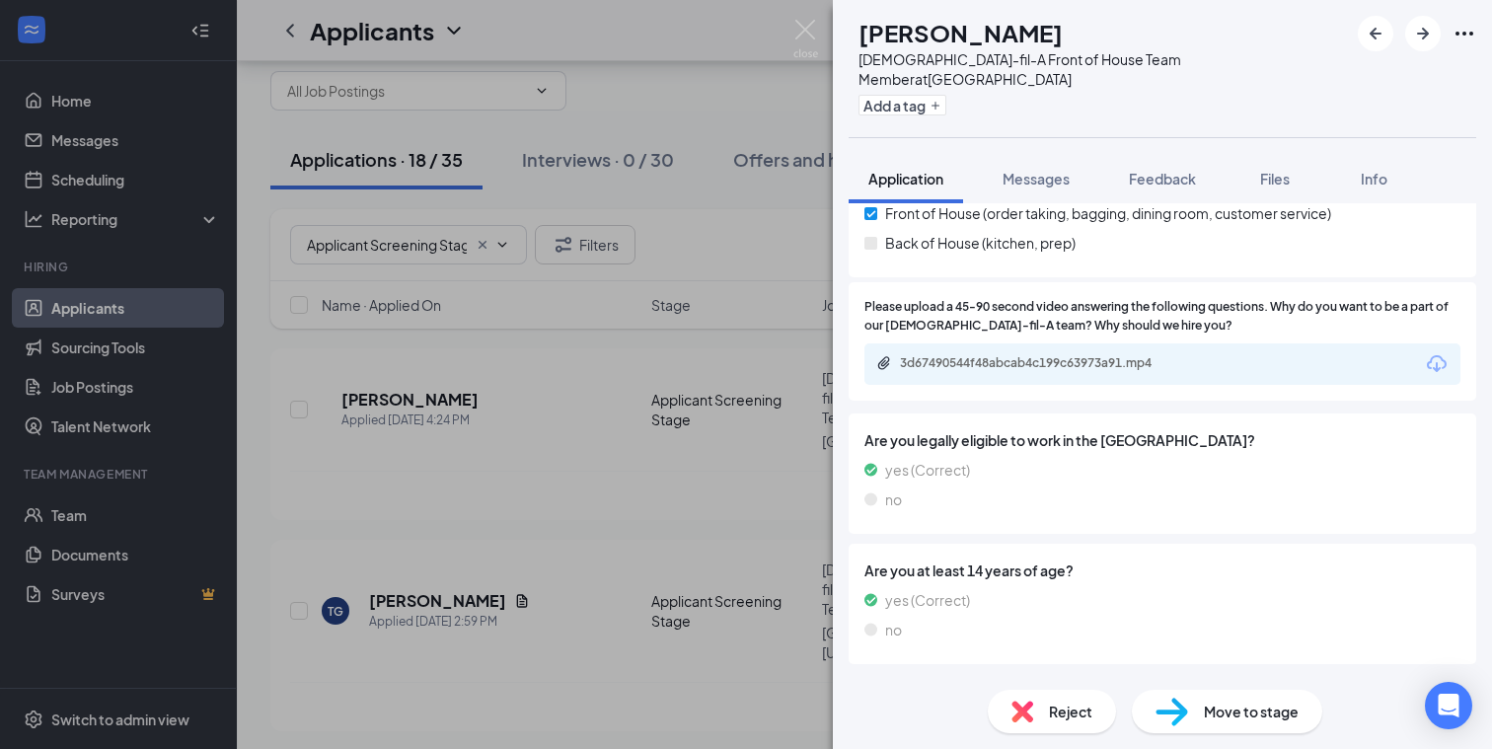
scroll to position [1939, 0]
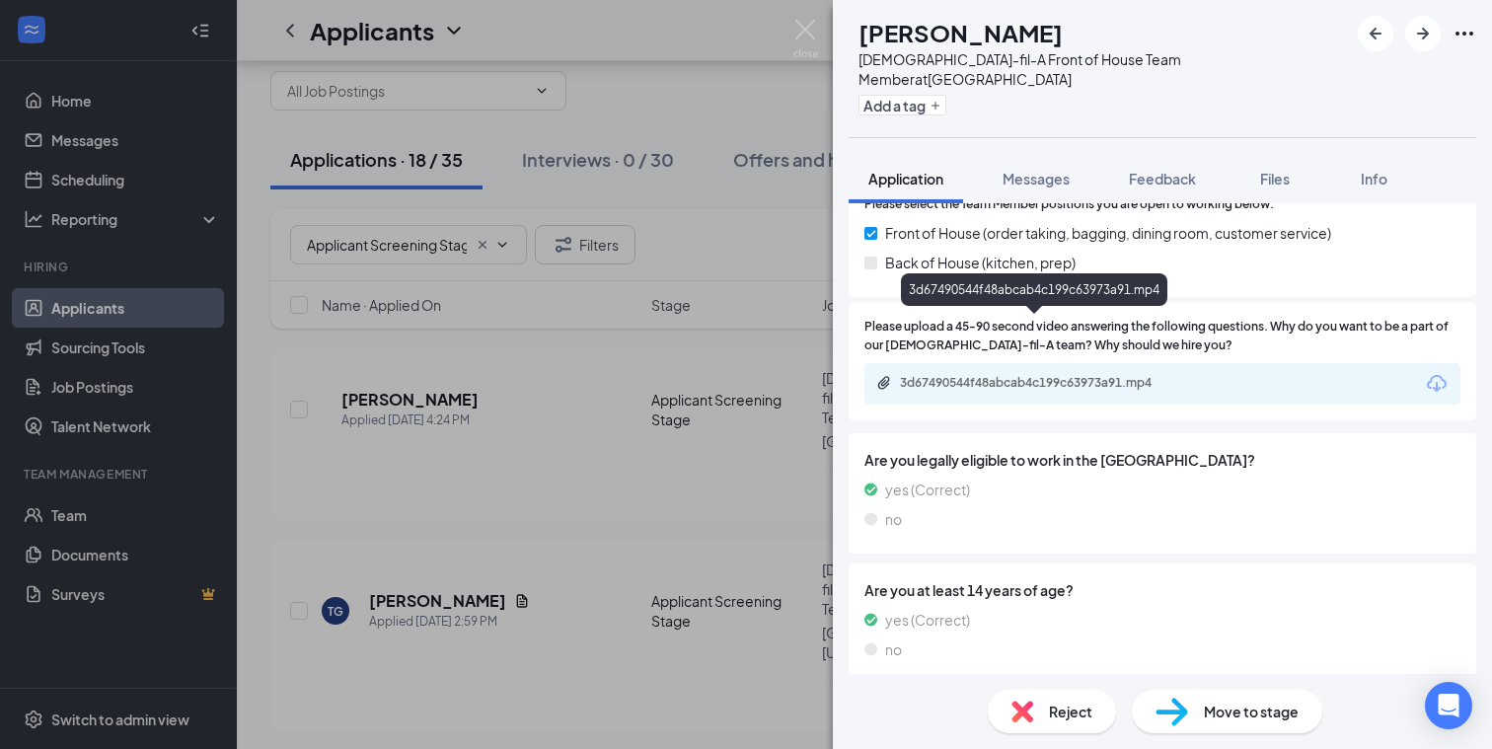
click at [1040, 375] on div "3d67490544f48abcab4c199c63973a91.mp4" at bounding box center [1038, 383] width 276 height 16
click at [1180, 708] on img at bounding box center [1172, 712] width 33 height 29
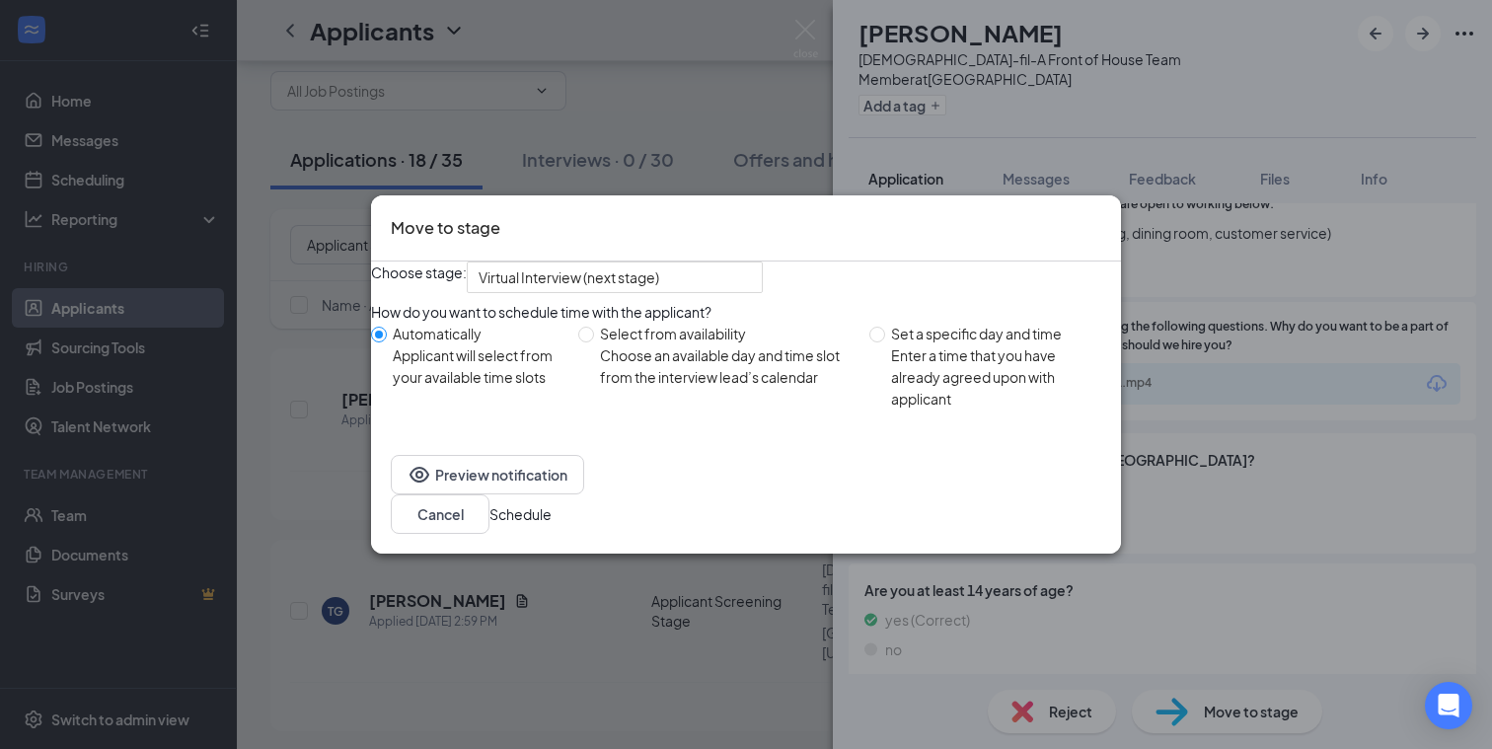
click at [552, 525] on button "Schedule" at bounding box center [521, 514] width 62 height 22
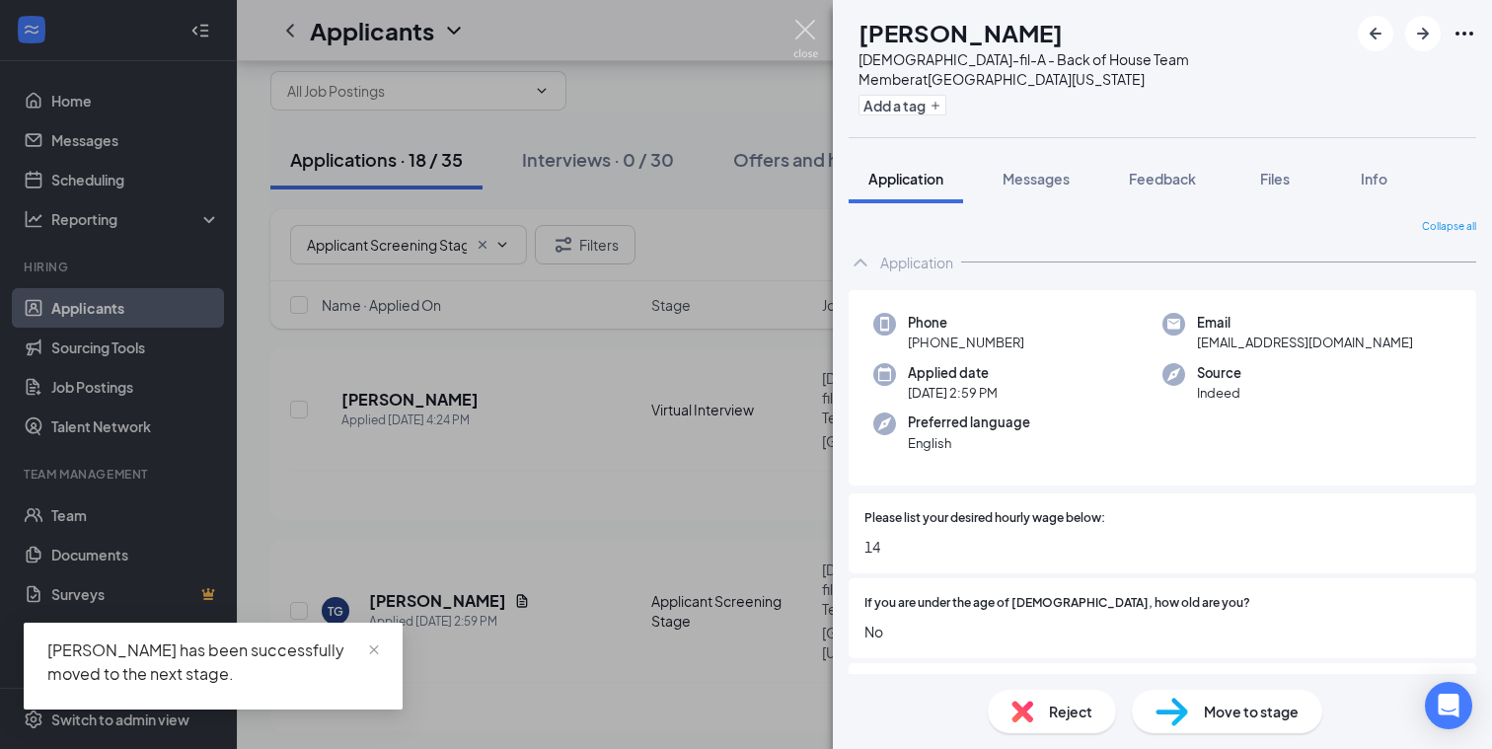
click at [804, 31] on img at bounding box center [806, 39] width 25 height 38
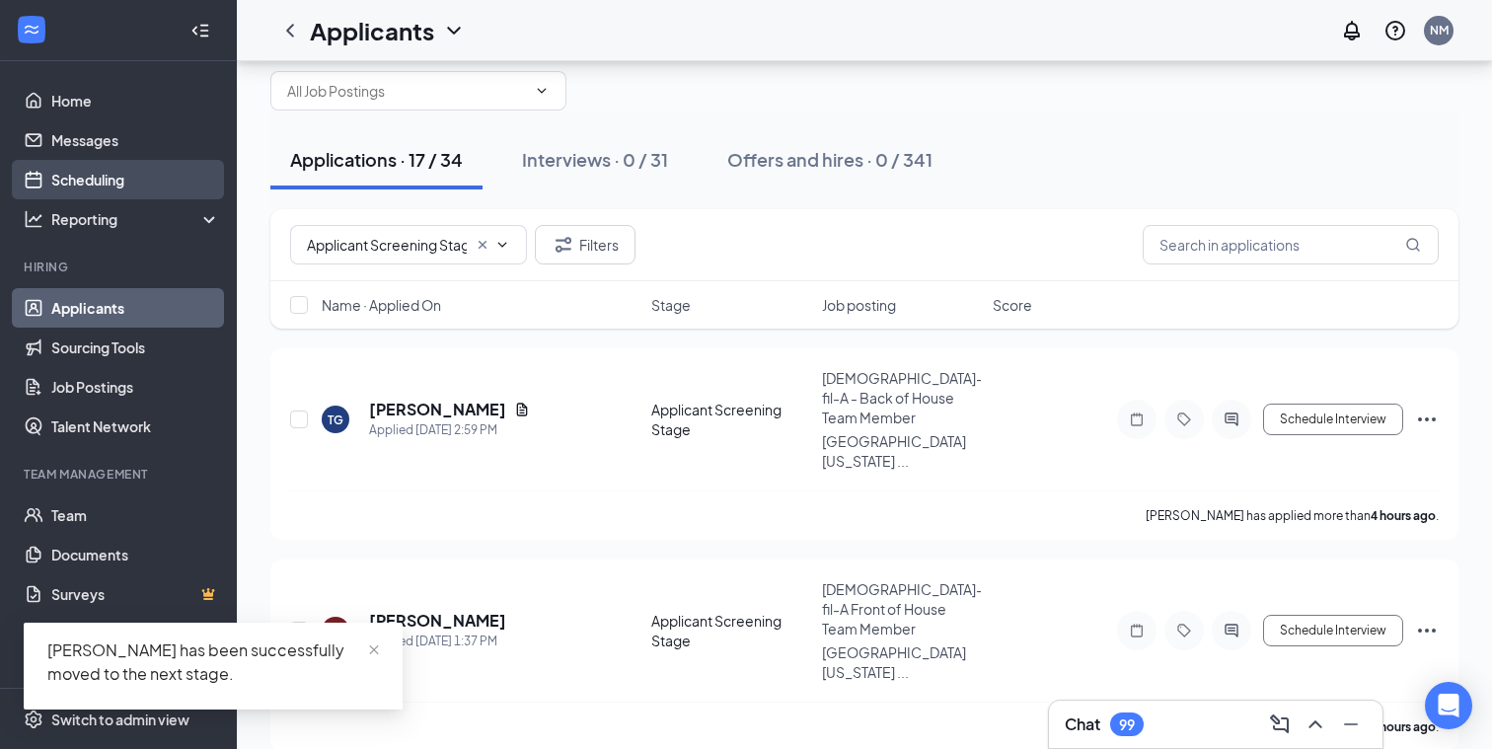
click at [97, 181] on link "Scheduling" at bounding box center [135, 179] width 169 height 39
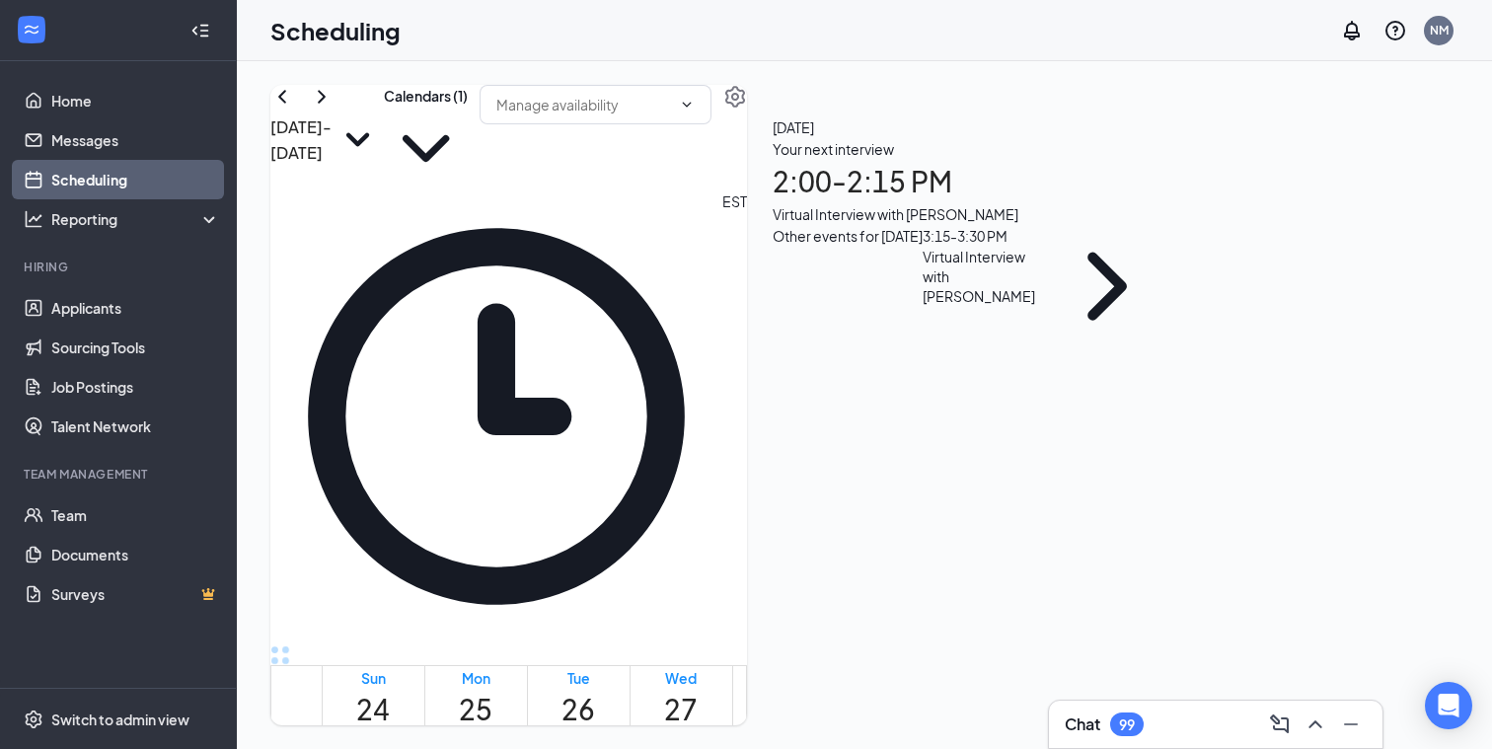
scroll to position [1347, 0]
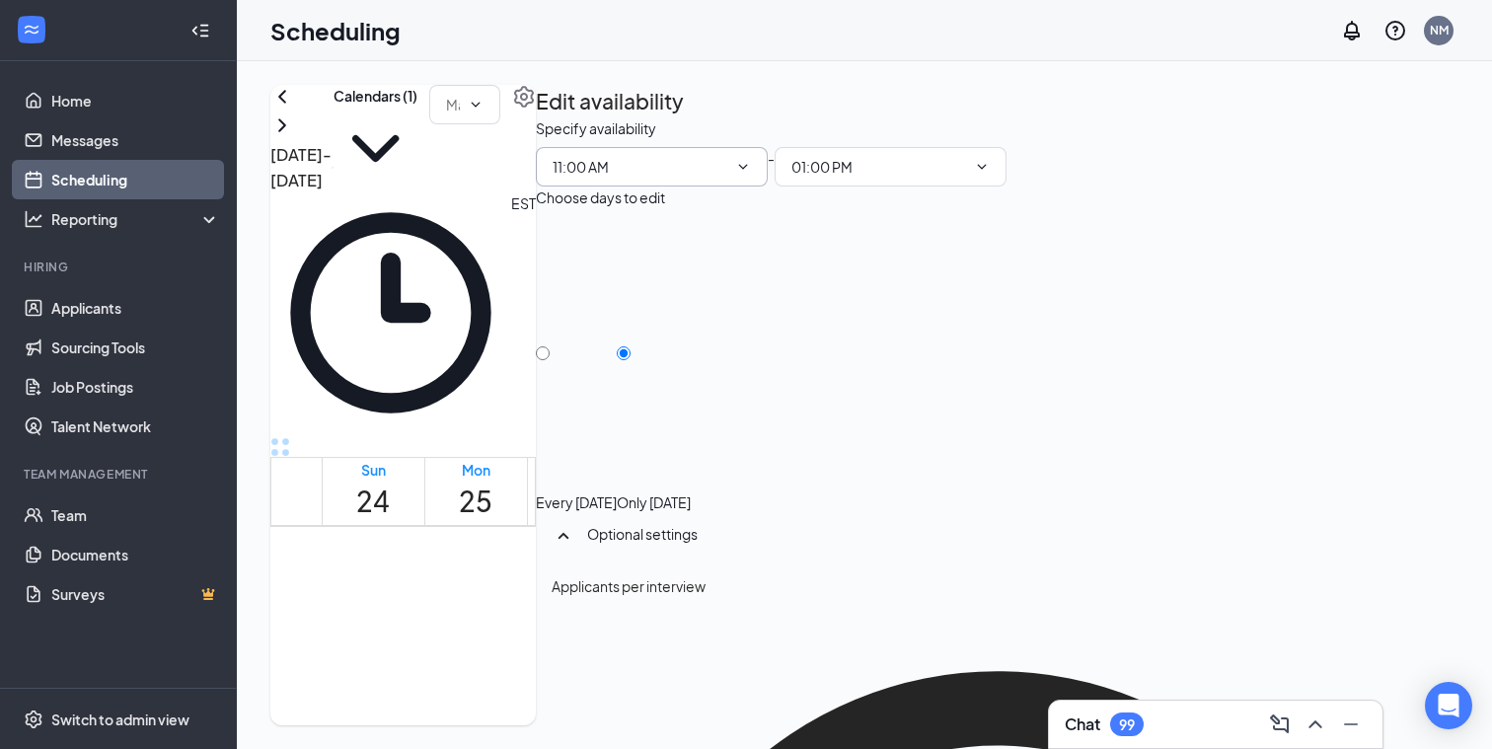
click at [751, 175] on icon "ChevronDown" at bounding box center [743, 167] width 16 height 16
click at [1172, 502] on div "12:00 PM" at bounding box center [1160, 513] width 58 height 22
type input "12:00 PM"
click at [990, 175] on icon "ChevronDown" at bounding box center [982, 167] width 16 height 16
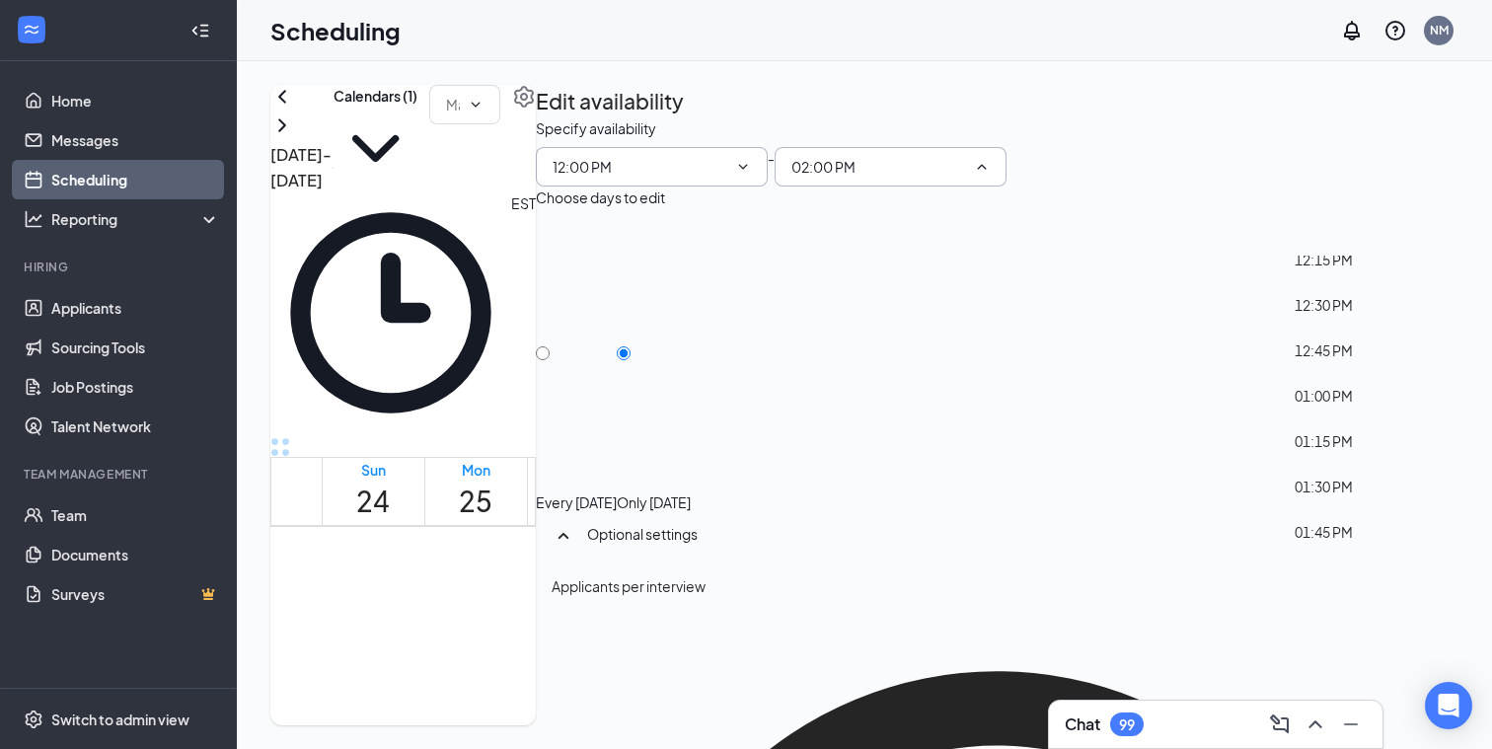
scroll to position [2209, 0]
click at [1339, 484] on div "01:30 PM" at bounding box center [1324, 476] width 58 height 22
type input "01:30 PM"
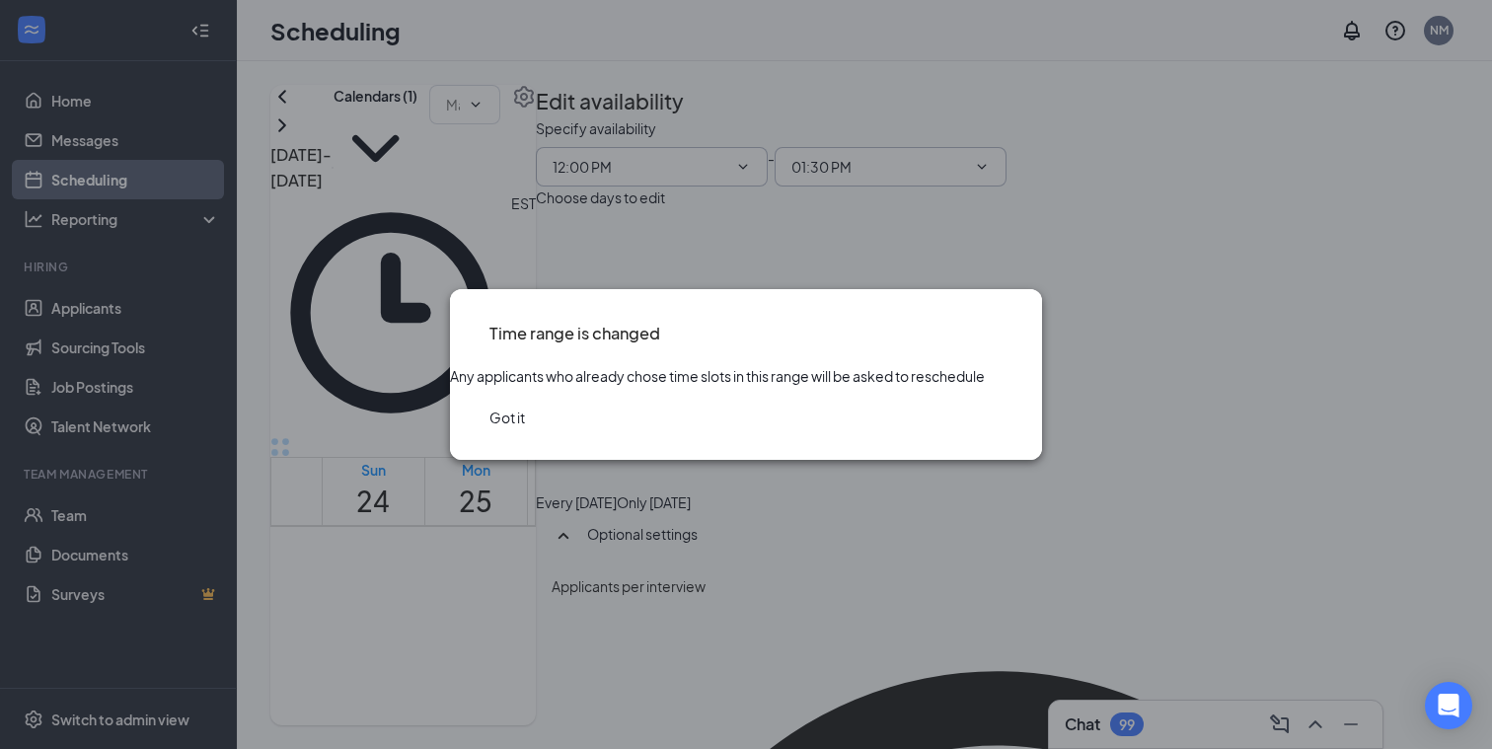
click at [525, 428] on button "Got it" at bounding box center [508, 418] width 36 height 22
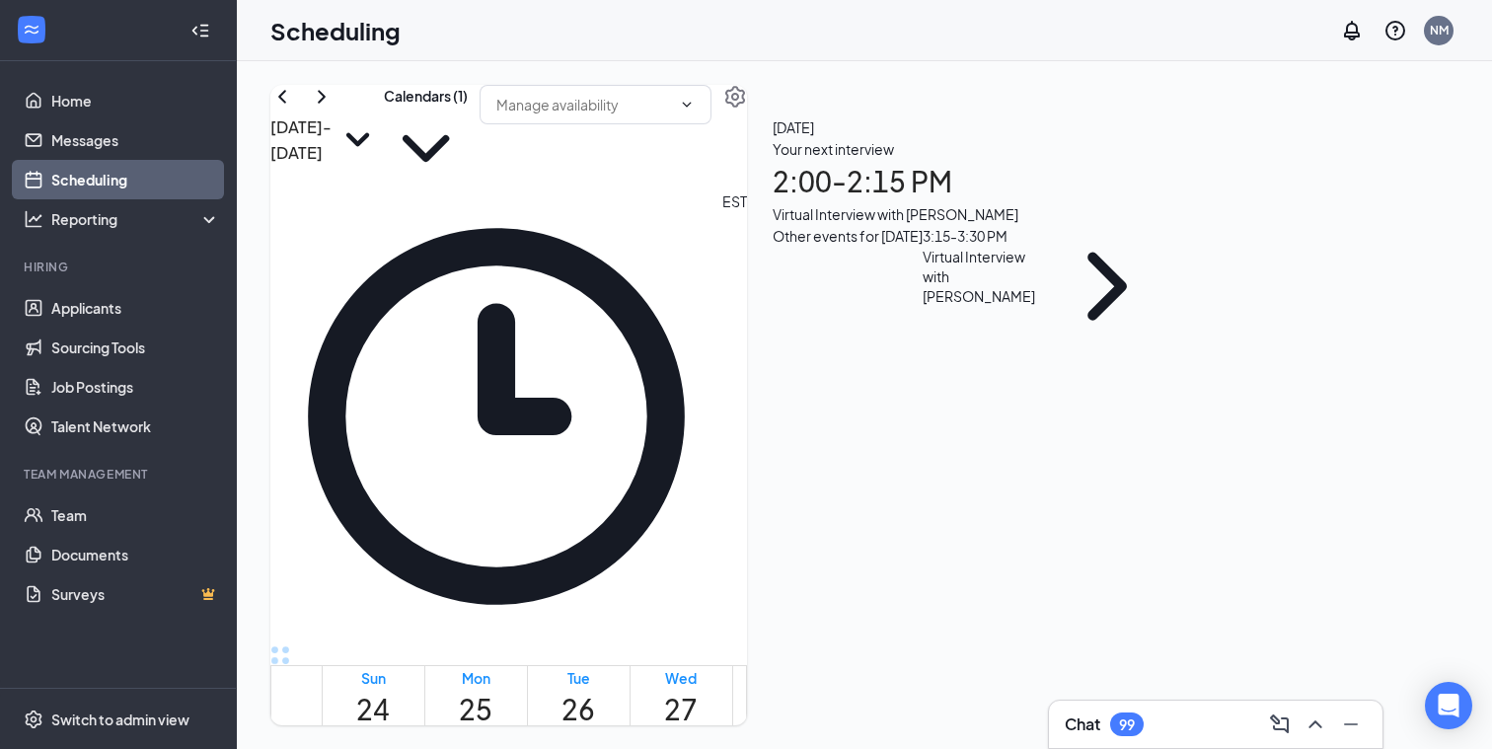
scroll to position [1847, 0]
click at [334, 109] on icon "ChevronRight" at bounding box center [322, 97] width 24 height 24
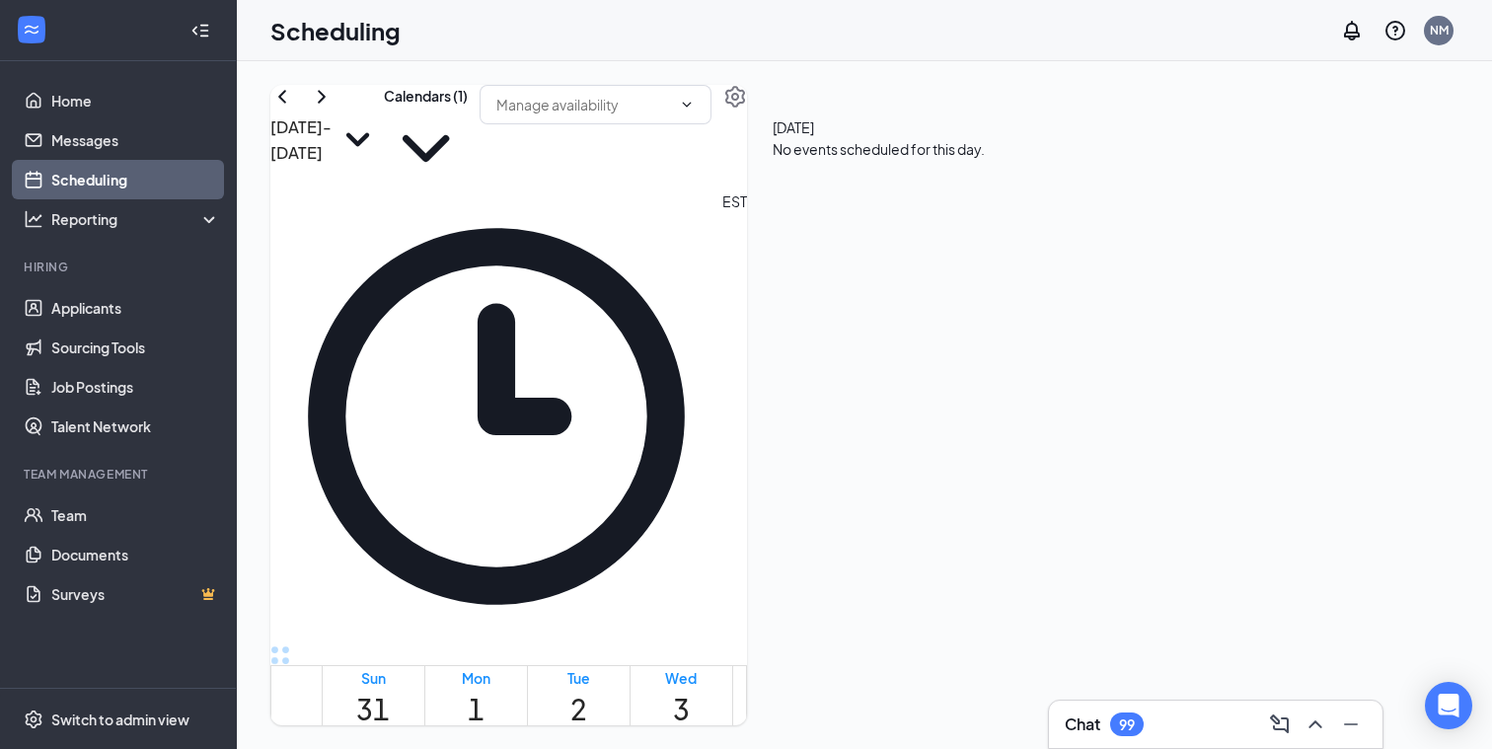
scroll to position [1742, 0]
click at [294, 109] on icon "ChevronLeft" at bounding box center [282, 97] width 24 height 24
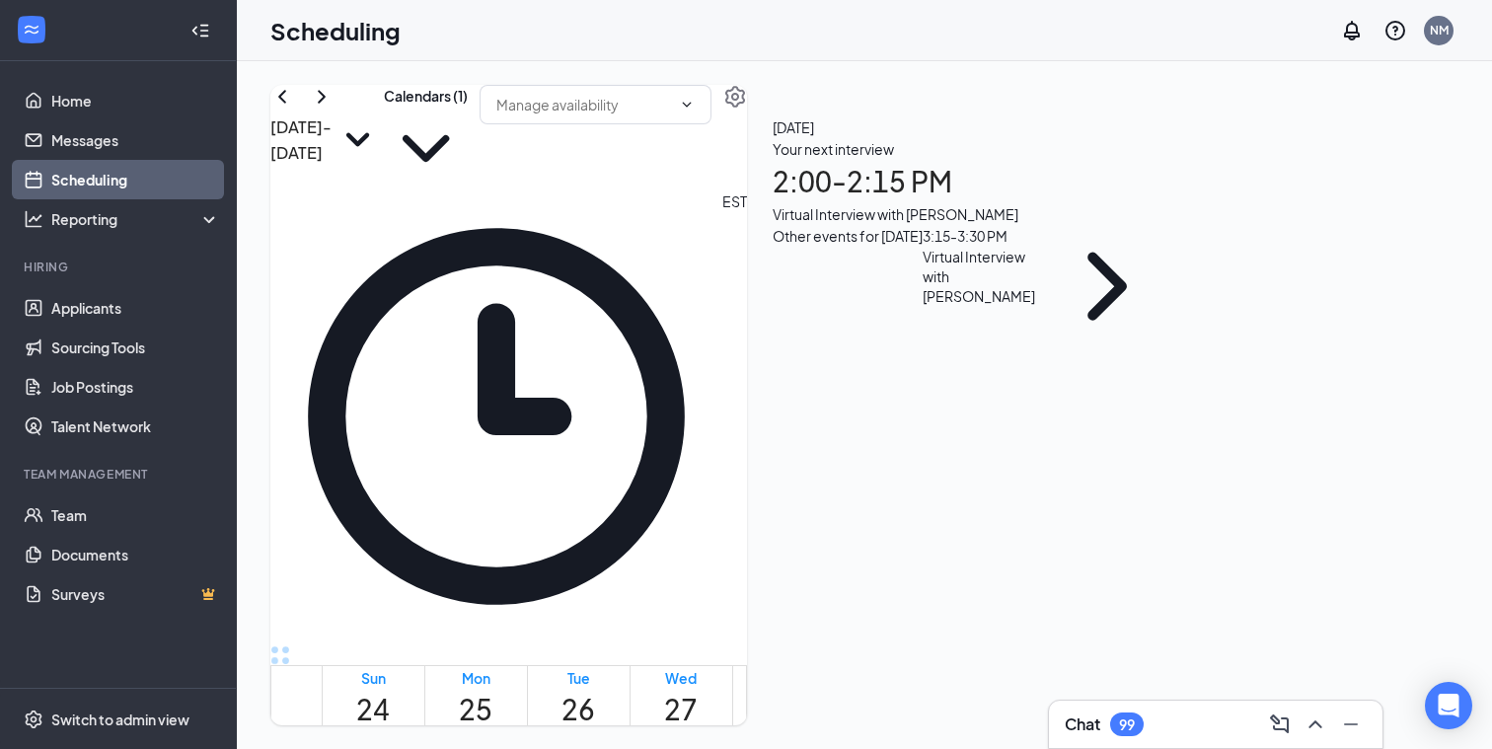
scroll to position [1772, 0]
click at [91, 311] on link "Applicants" at bounding box center [135, 307] width 169 height 39
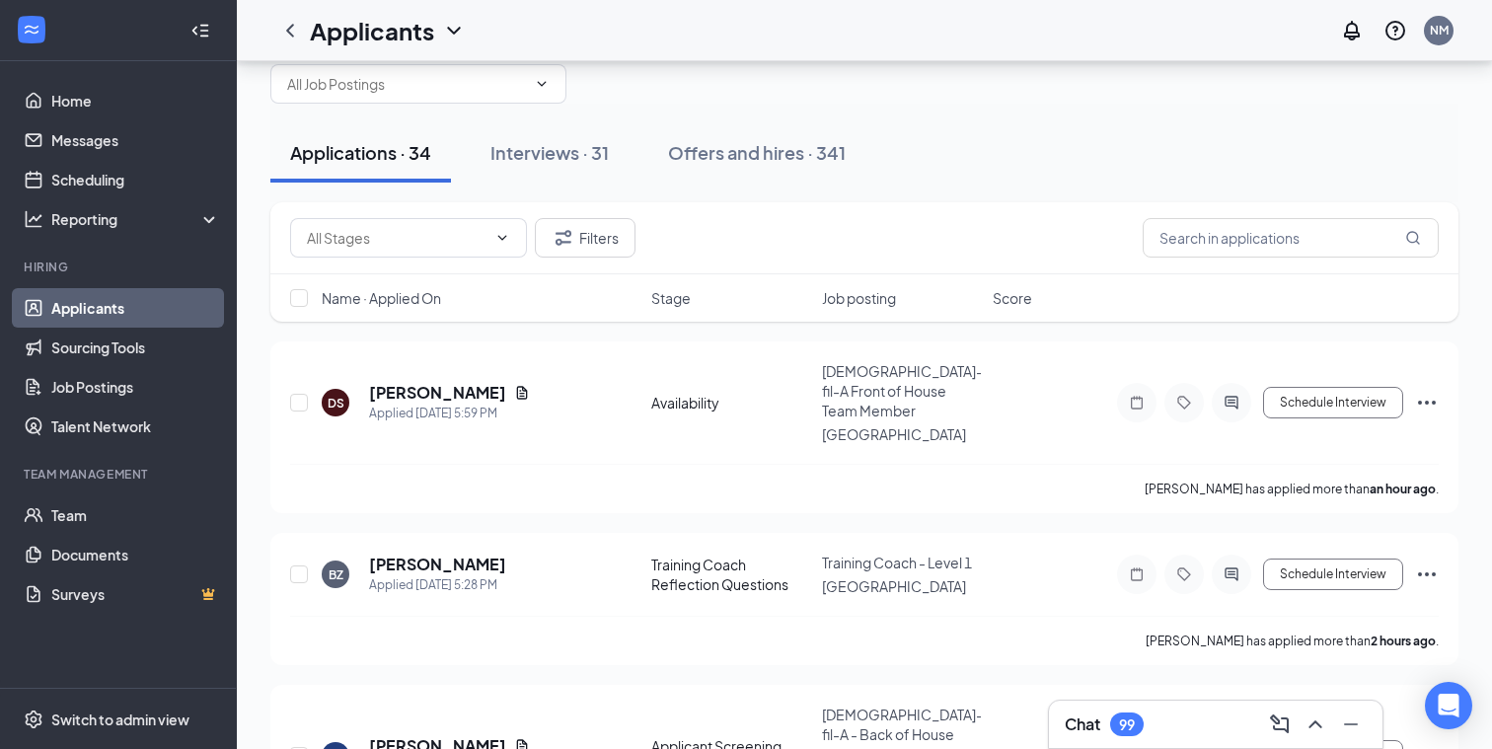
scroll to position [65, 0]
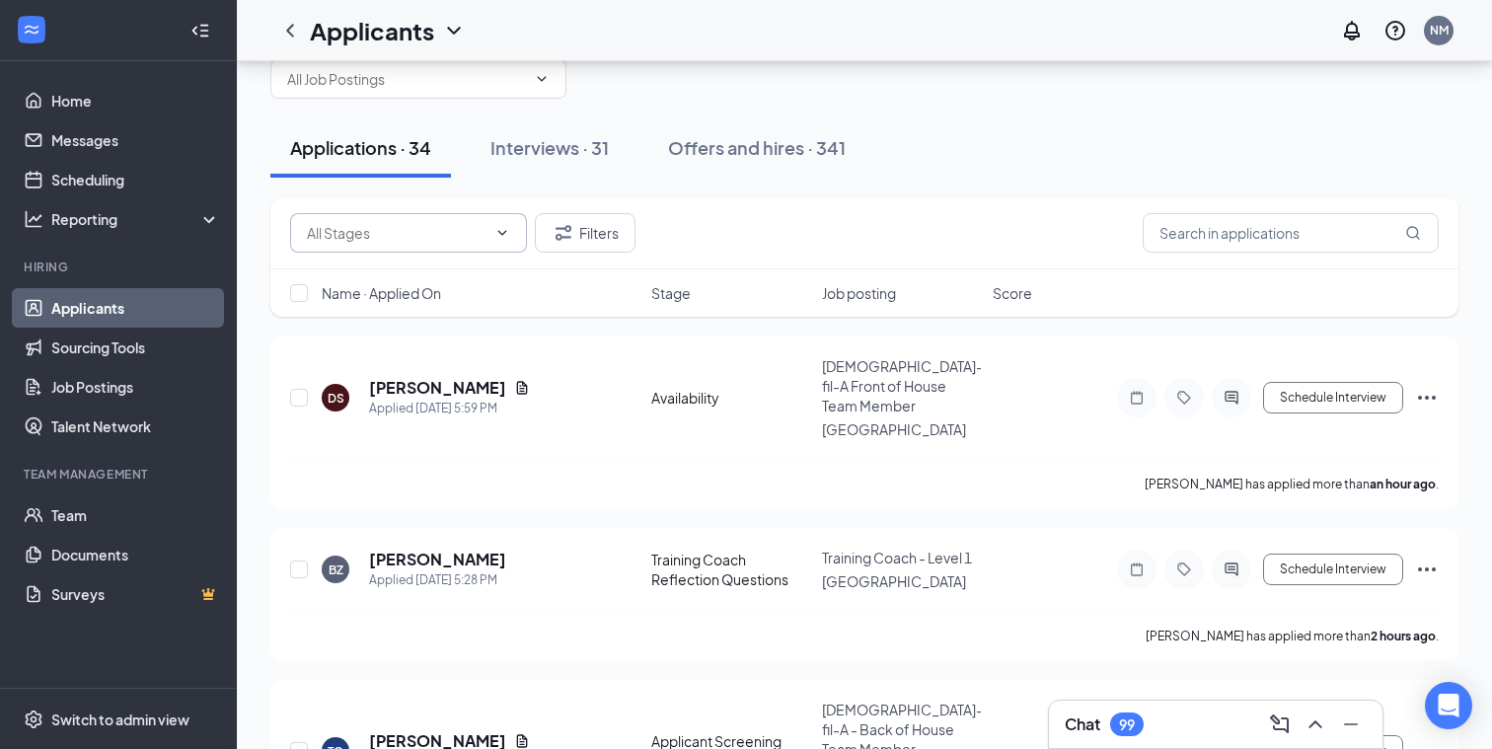
click at [501, 232] on icon "ChevronDown" at bounding box center [503, 233] width 16 height 16
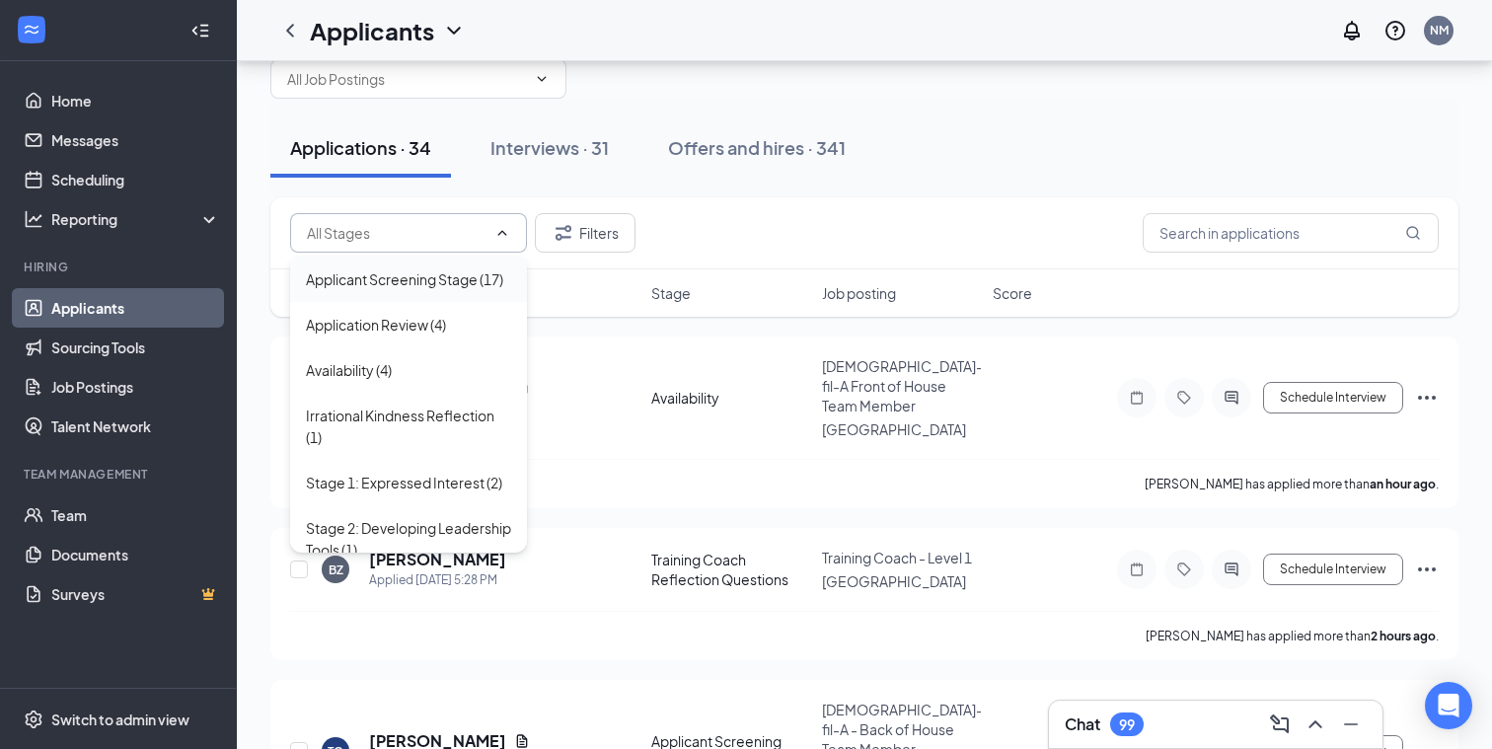
click at [412, 281] on div "Applicant Screening Stage (17)" at bounding box center [404, 279] width 197 height 22
type input "Applicant Screening Stage (17)"
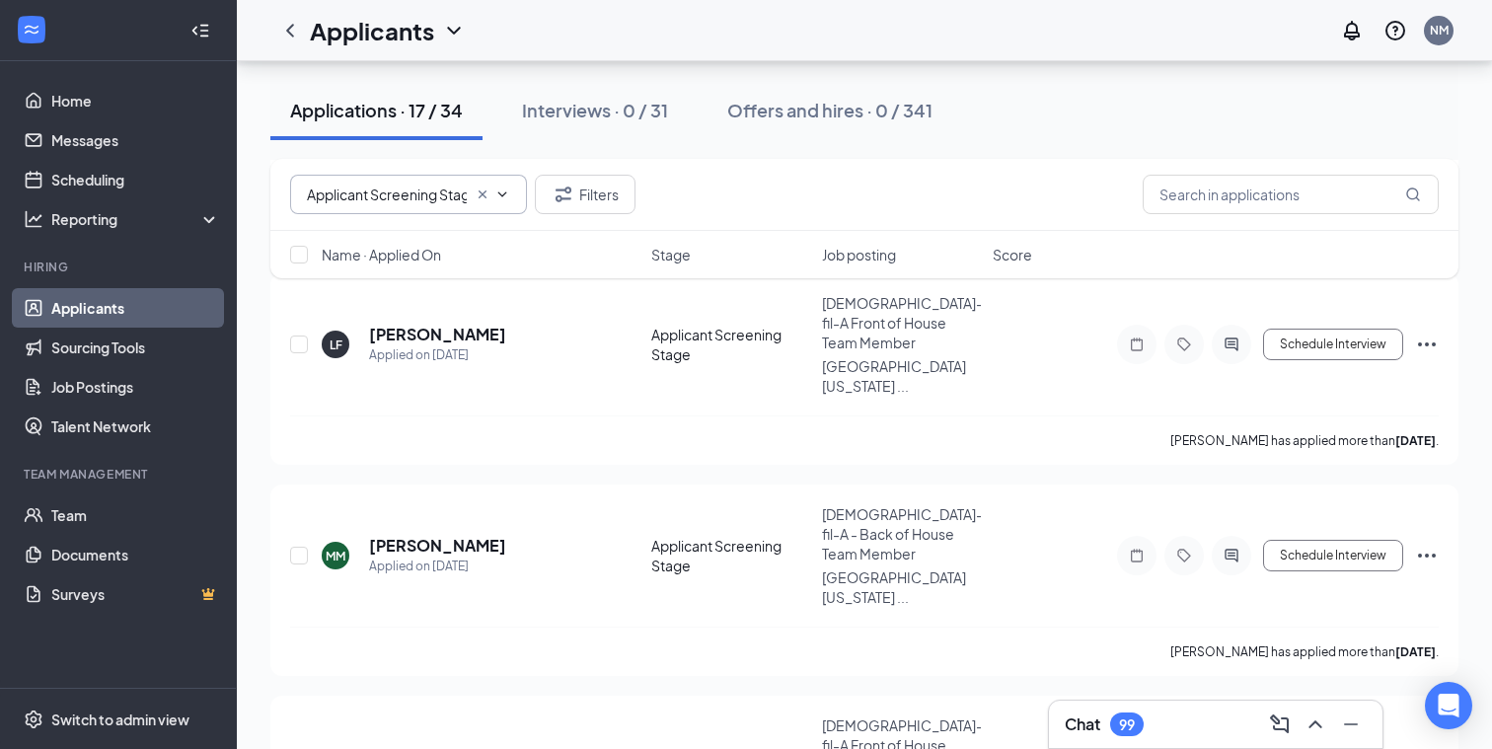
scroll to position [2584, 0]
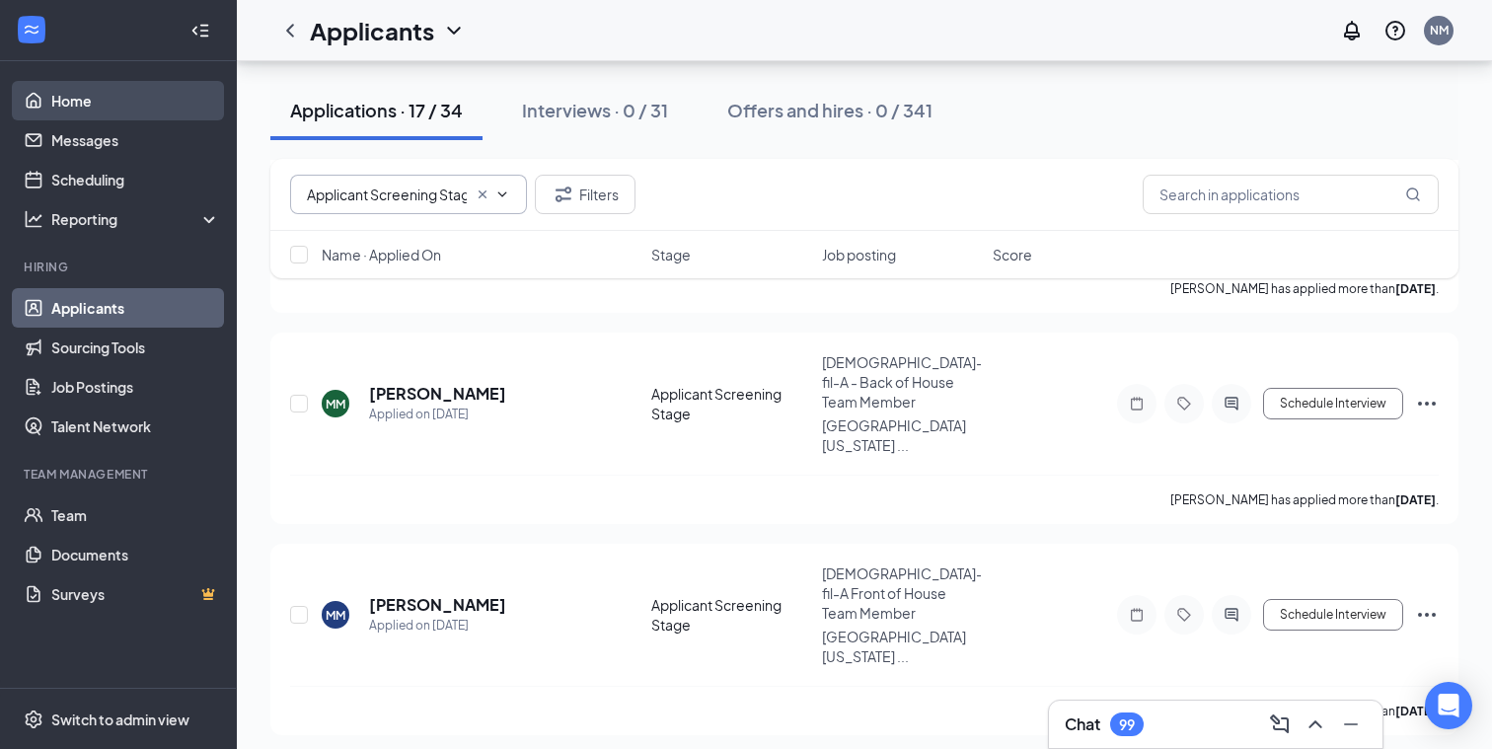
click at [76, 100] on link "Home" at bounding box center [135, 100] width 169 height 39
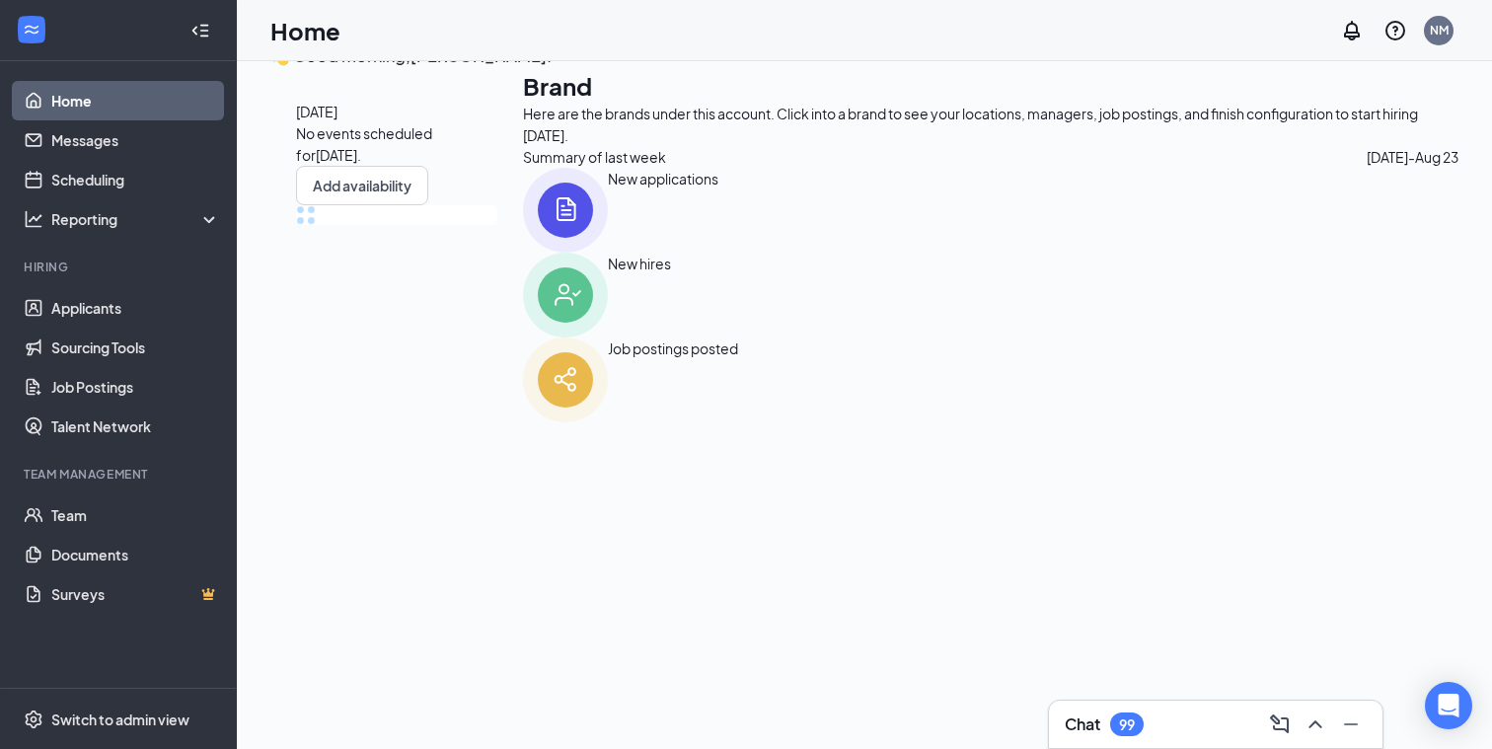
scroll to position [214, 0]
